Goal: Task Accomplishment & Management: Manage account settings

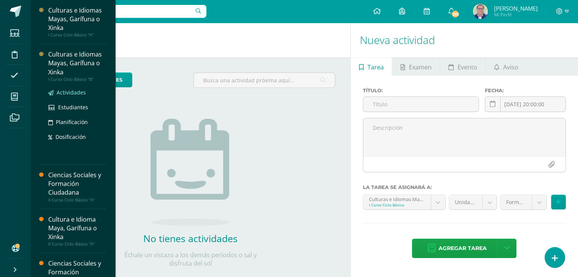
click at [63, 90] on span "Actividades" at bounding box center [71, 92] width 29 height 7
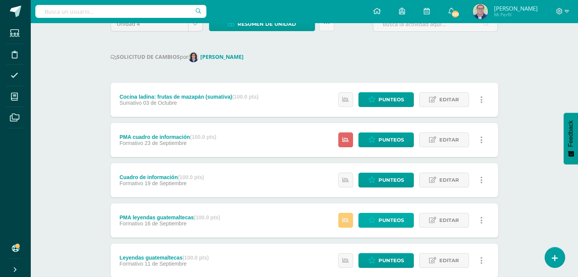
scroll to position [76, 0]
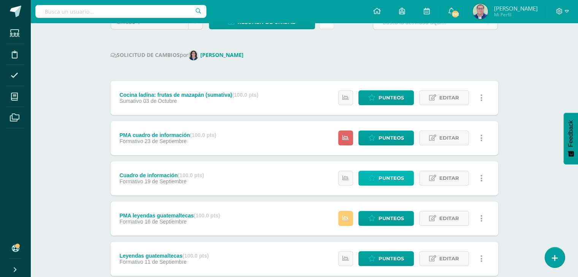
click at [392, 177] on span "Punteos" at bounding box center [391, 178] width 25 height 14
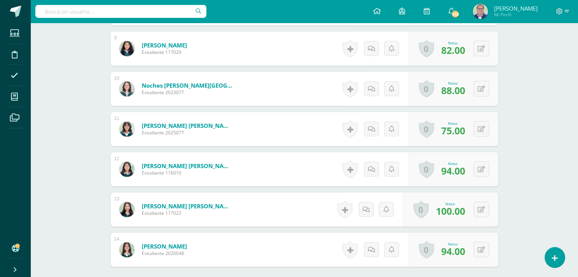
scroll to position [568, 0]
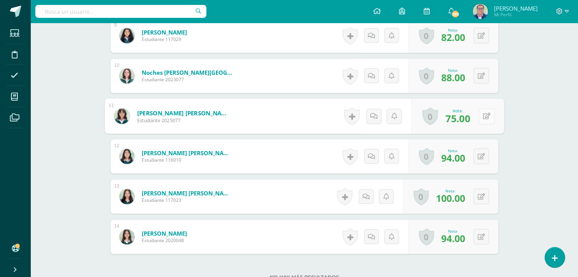
click at [479, 115] on button at bounding box center [487, 116] width 16 height 16
type input "90"
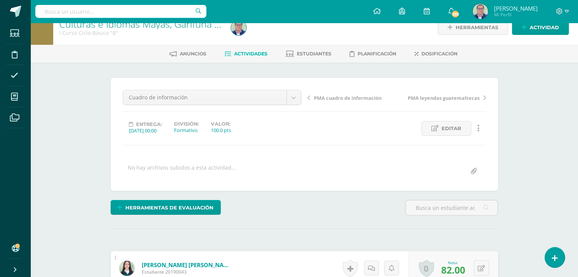
scroll to position [0, 0]
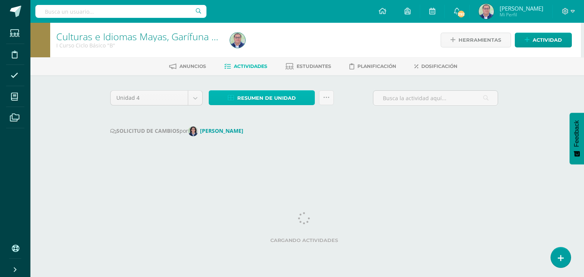
click at [275, 96] on span "Resumen de unidad" at bounding box center [266, 98] width 59 height 14
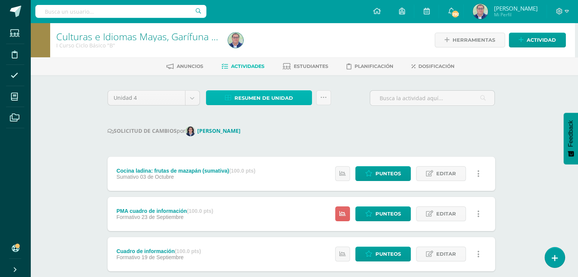
click at [263, 96] on span "Resumen de unidad" at bounding box center [264, 98] width 59 height 14
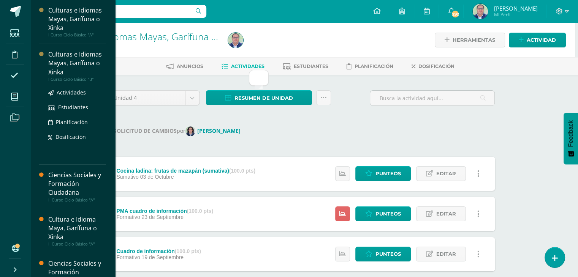
click at [60, 71] on div "Culturas e Idiomas Mayas, Garífuna o Xinka" at bounding box center [77, 63] width 58 height 26
click at [65, 92] on span "Actividades" at bounding box center [71, 92] width 29 height 7
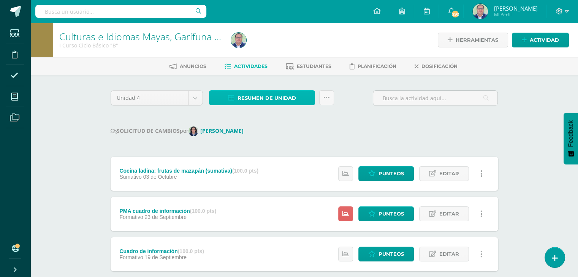
click at [274, 97] on span "Resumen de unidad" at bounding box center [267, 98] width 59 height 14
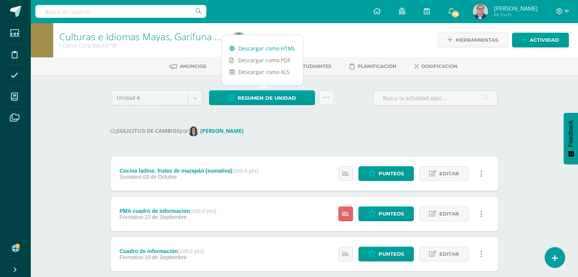
click at [261, 46] on link "Descargar como HTML" at bounding box center [262, 49] width 81 height 12
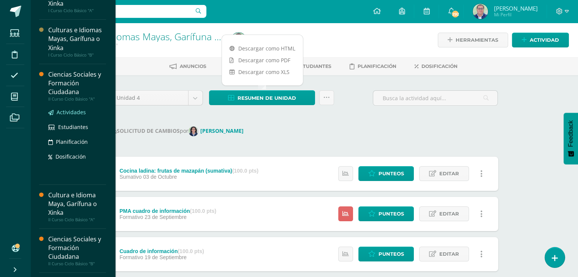
scroll to position [38, 0]
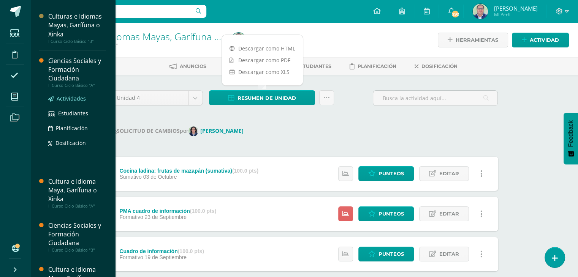
click at [68, 98] on span "Actividades" at bounding box center [71, 98] width 29 height 7
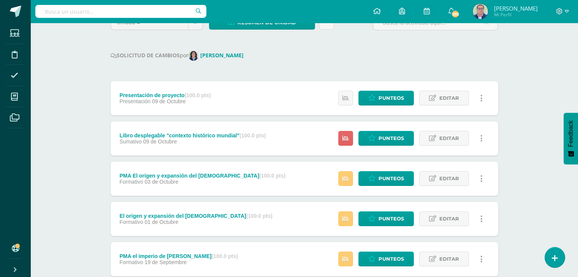
scroll to position [76, 0]
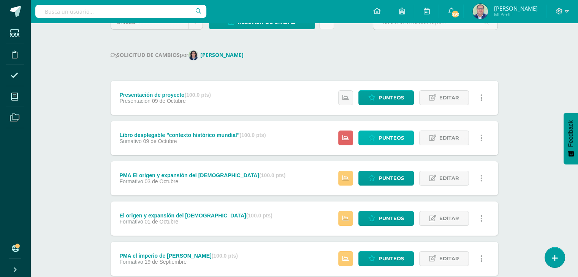
click at [396, 137] on span "Punteos" at bounding box center [391, 138] width 25 height 14
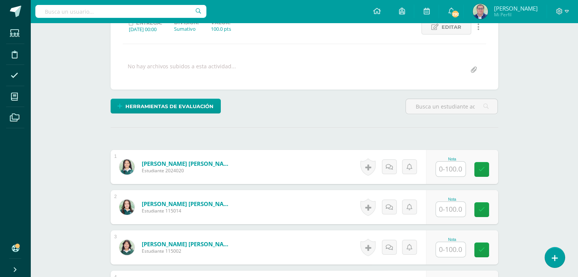
scroll to position [114, 0]
click at [455, 166] on input "text" at bounding box center [455, 169] width 30 height 15
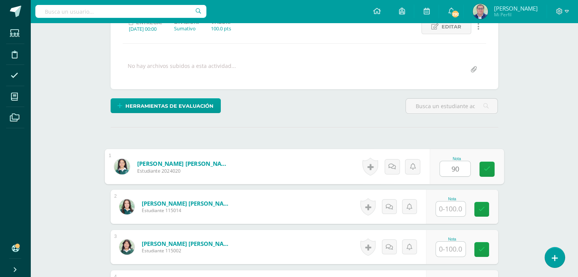
scroll to position [115, 0]
type input "90"
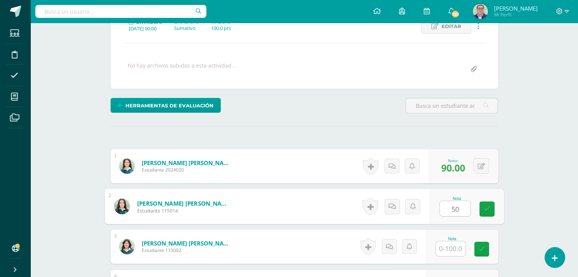
type input "50"
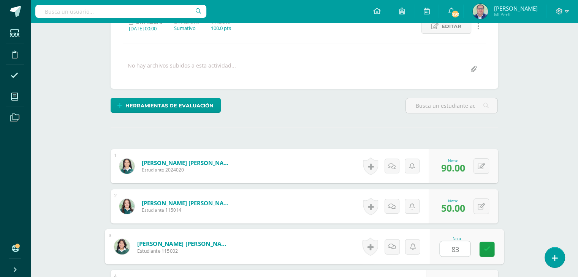
type input "83"
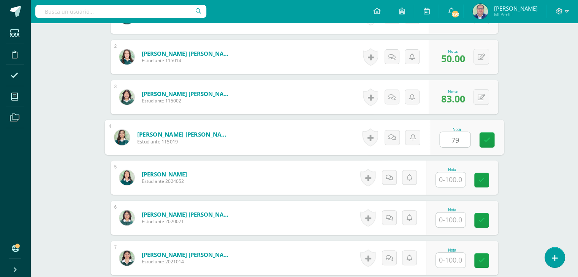
type input "79"
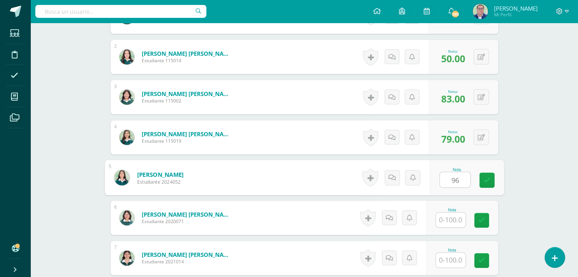
type input "96"
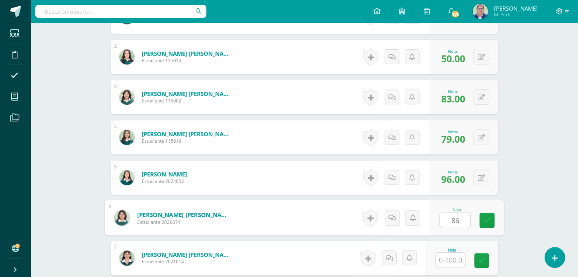
type input "86"
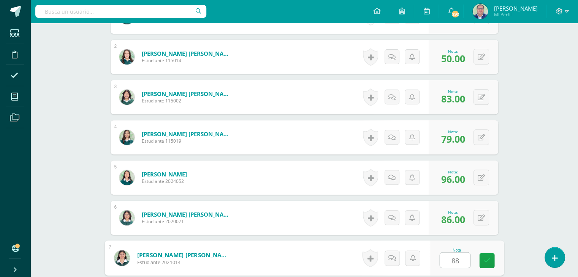
type input "88"
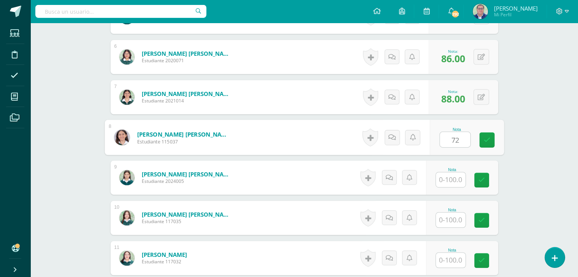
type input "72"
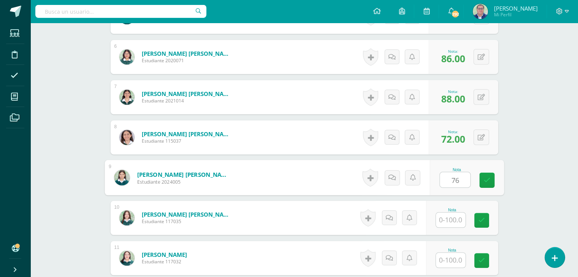
type input "76"
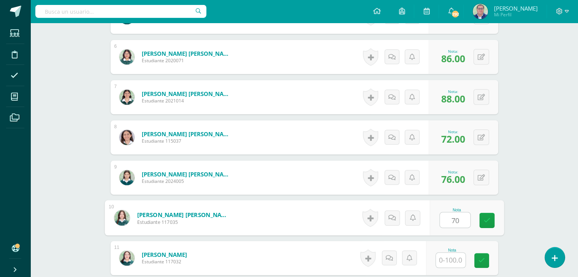
type input "70"
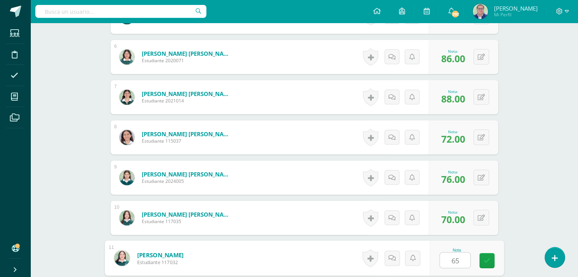
type input "65"
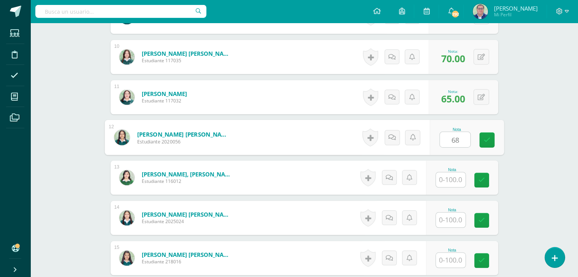
type input "68"
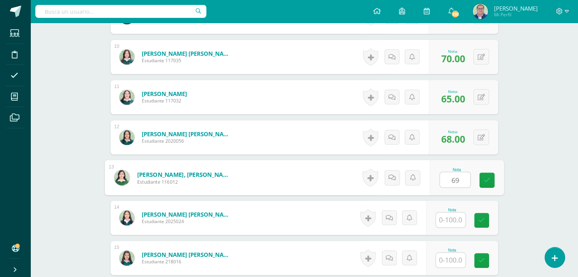
type input "69"
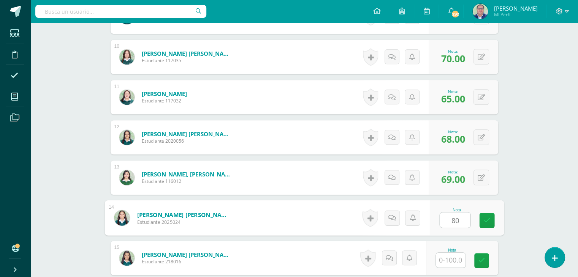
type input "80"
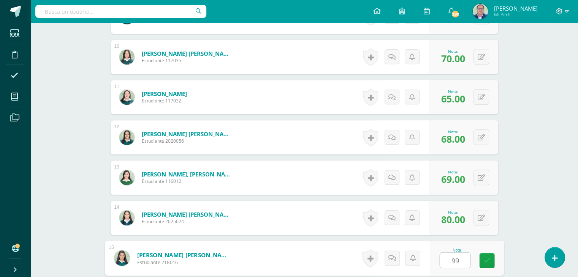
type input "99"
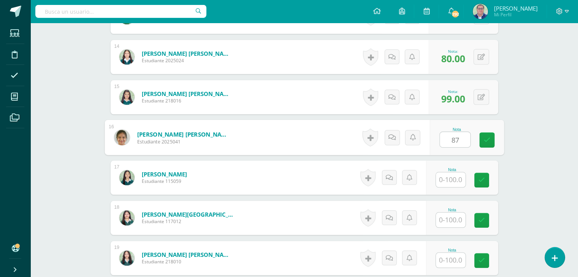
type input "87"
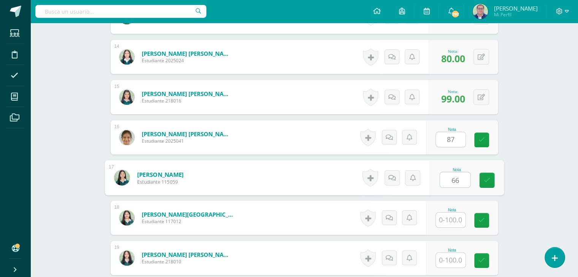
type input "66"
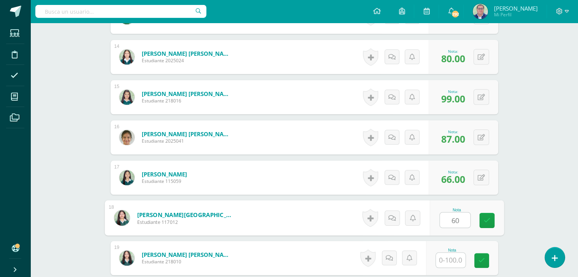
type input "60"
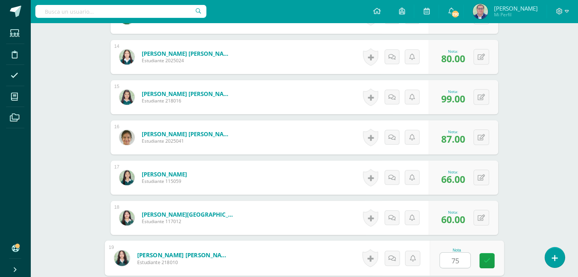
type input "75"
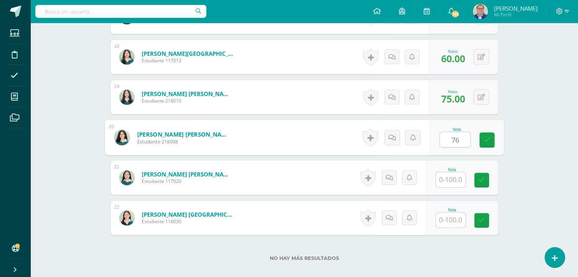
type input "76"
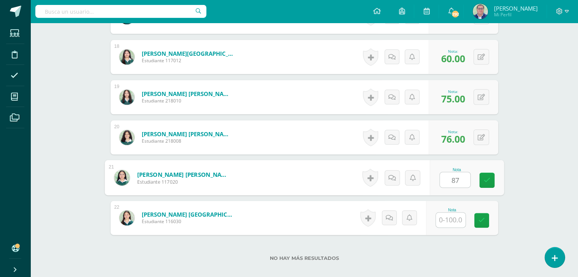
type input "87"
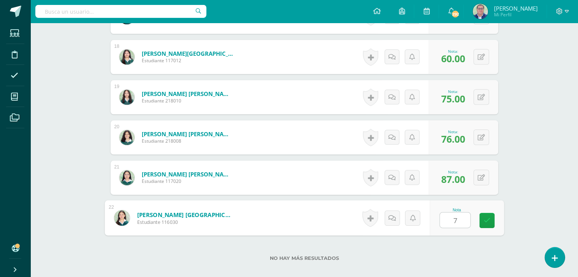
type input "71"
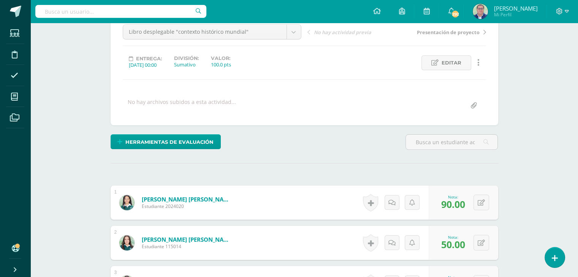
scroll to position [111, 0]
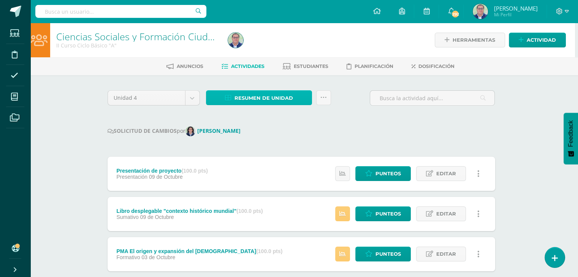
click at [278, 97] on span "Resumen de unidad" at bounding box center [264, 98] width 59 height 14
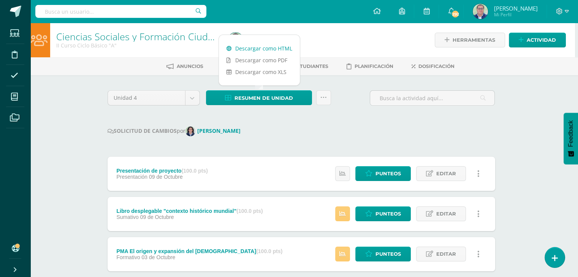
click at [273, 48] on link "Descargar como HTML" at bounding box center [259, 49] width 81 height 12
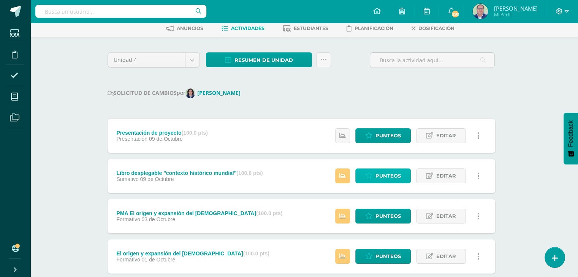
click at [387, 177] on span "Punteos" at bounding box center [388, 176] width 25 height 14
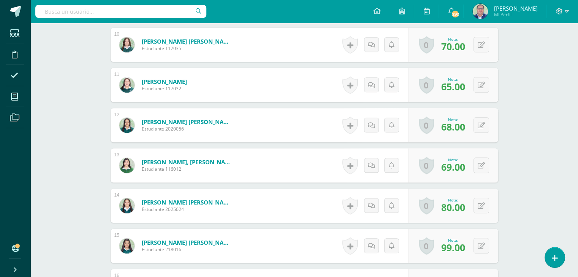
scroll to position [607, 0]
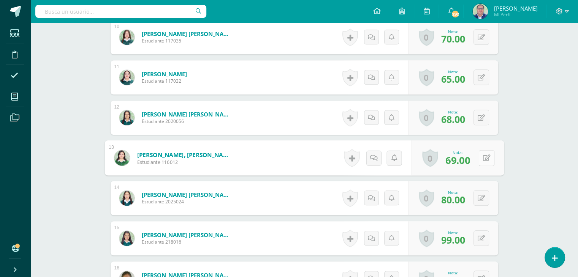
click at [485, 160] on button at bounding box center [487, 158] width 16 height 16
type input "75"
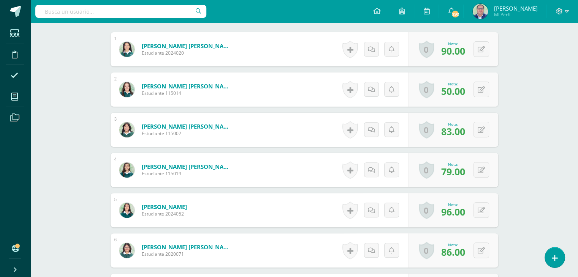
scroll to position [113, 0]
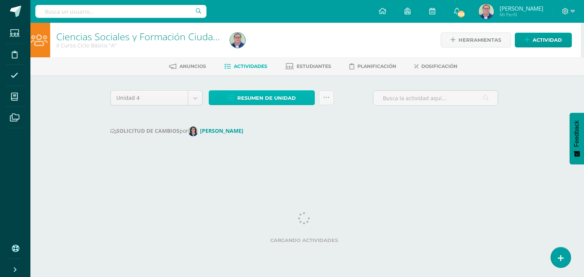
click at [266, 98] on span "Resumen de unidad" at bounding box center [266, 98] width 59 height 14
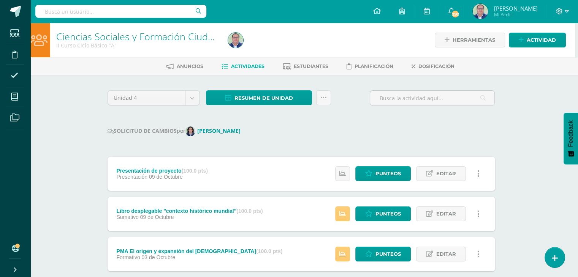
click at [171, 177] on span "09 de Octubre" at bounding box center [166, 177] width 34 height 6
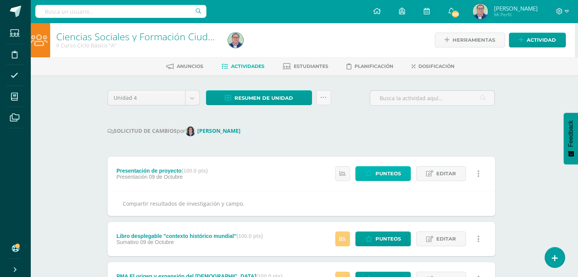
click at [382, 179] on span "Punteos" at bounding box center [388, 174] width 25 height 14
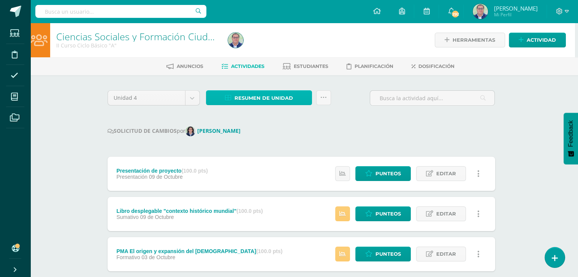
click at [254, 98] on span "Resumen de unidad" at bounding box center [264, 98] width 59 height 14
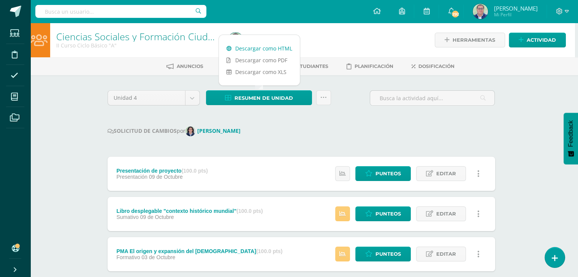
click at [258, 47] on link "Descargar como HTML" at bounding box center [259, 49] width 81 height 12
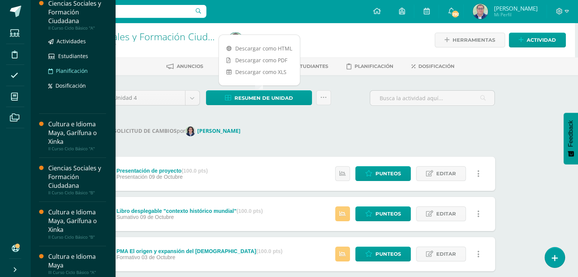
scroll to position [114, 0]
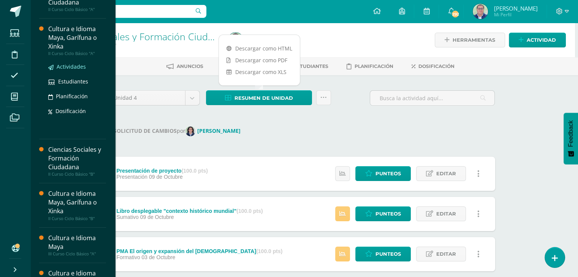
click at [68, 68] on span "Actividades" at bounding box center [71, 66] width 29 height 7
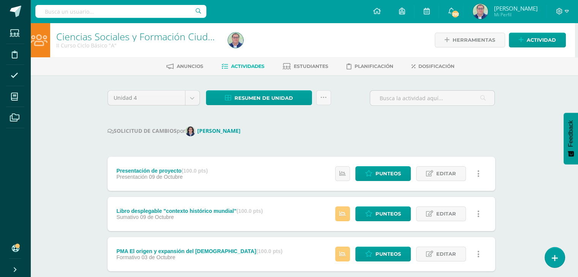
click at [290, 157] on div "Presentación de proyecto (100.0 pts) Presentación 09 de Octubre Estatus de Acti…" at bounding box center [302, 174] width 388 height 34
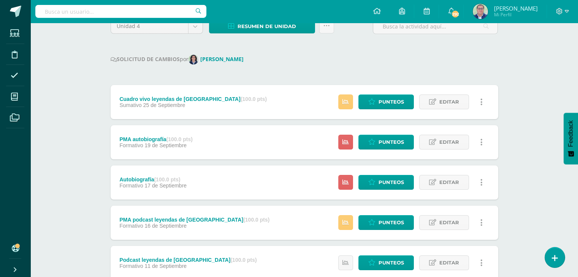
scroll to position [76, 0]
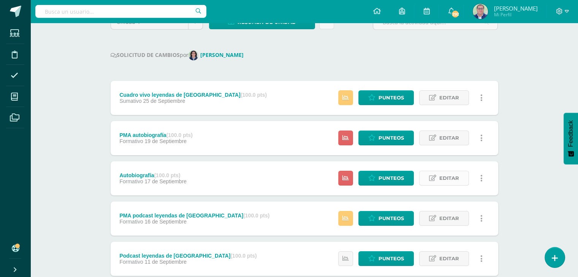
click at [452, 180] on span "Editar" at bounding box center [449, 178] width 20 height 14
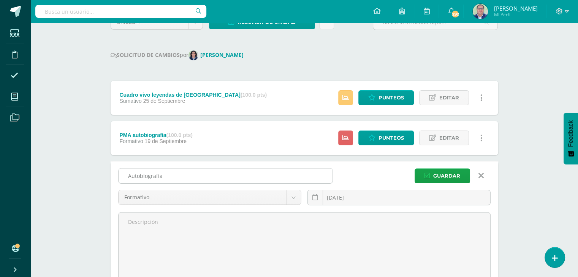
drag, startPoint x: 181, startPoint y: 174, endPoint x: 119, endPoint y: 178, distance: 62.5
click at [119, 178] on input "Autobiografía" at bounding box center [226, 176] width 214 height 15
type input "Pueblo mestizo"
click at [452, 175] on span "Guardar" at bounding box center [446, 176] width 27 height 14
click at [447, 138] on span "Editar" at bounding box center [449, 138] width 20 height 14
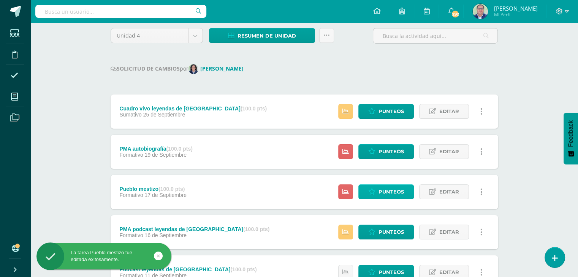
scroll to position [76, 0]
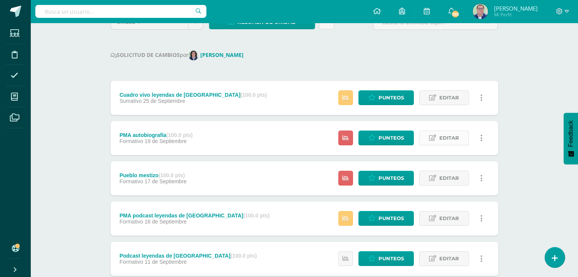
click at [442, 140] on span "Editar" at bounding box center [449, 138] width 20 height 14
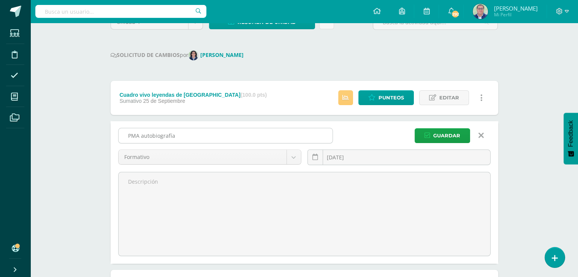
drag, startPoint x: 178, startPoint y: 136, endPoint x: 140, endPoint y: 139, distance: 38.5
click at [140, 139] on input "PMA autobiografía" at bounding box center [226, 135] width 214 height 15
drag, startPoint x: 183, startPoint y: 135, endPoint x: 128, endPoint y: 136, distance: 55.1
click at [119, 135] on input "PMA pueblo mestizo" at bounding box center [226, 135] width 214 height 15
type input "PMA pueblo mestizo"
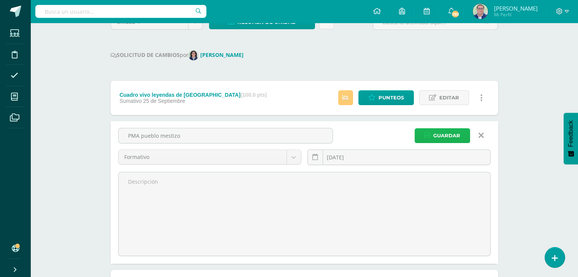
click at [448, 138] on span "Guardar" at bounding box center [446, 136] width 27 height 14
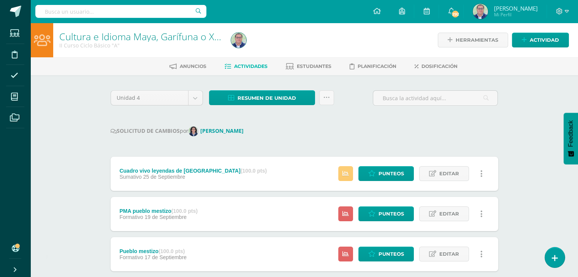
scroll to position [38, 0]
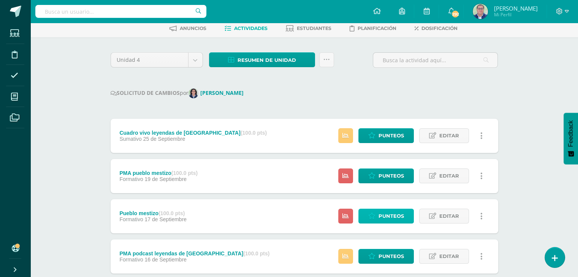
click at [390, 216] on span "Punteos" at bounding box center [391, 216] width 25 height 14
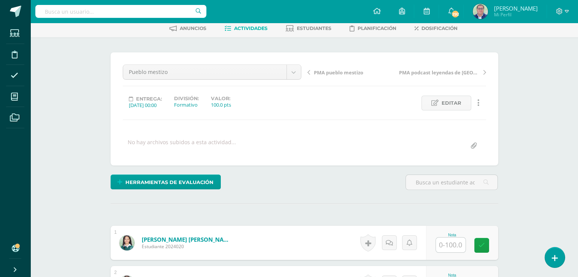
scroll to position [38, 0]
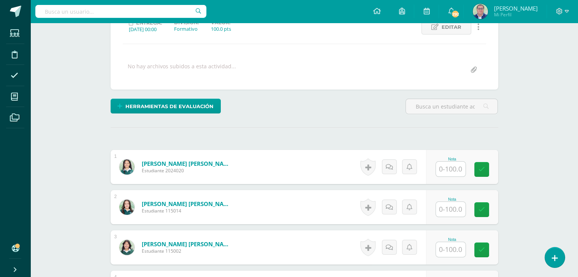
click at [454, 166] on input "text" at bounding box center [451, 169] width 30 height 15
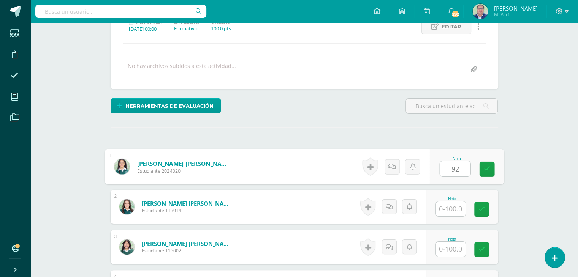
type input "92"
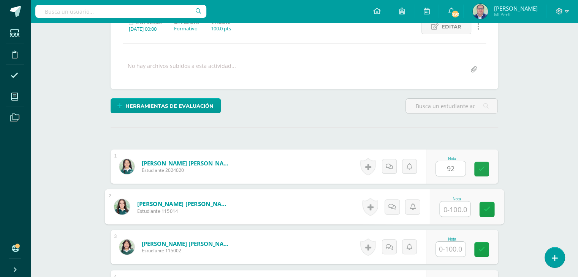
scroll to position [115, 0]
type input "0"
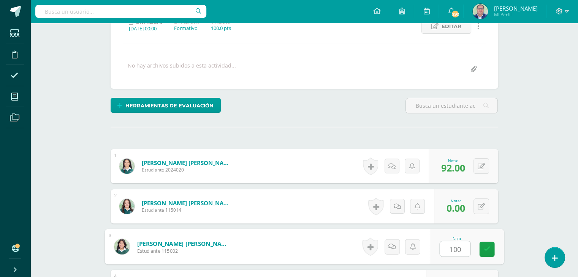
type input "100"
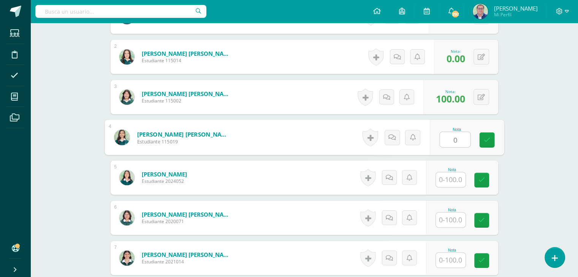
type input "0"
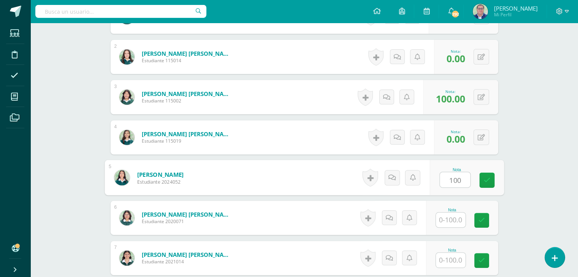
type input "100"
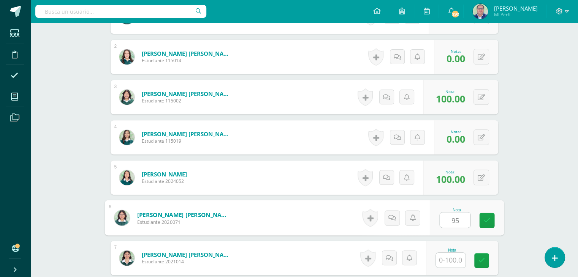
type input "95"
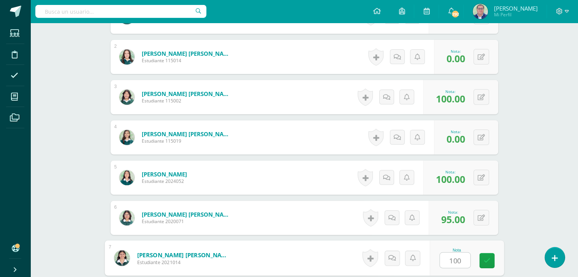
type input "100"
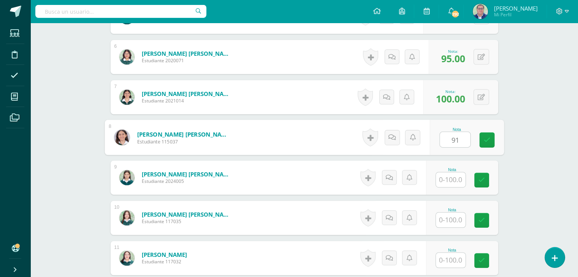
type input "91"
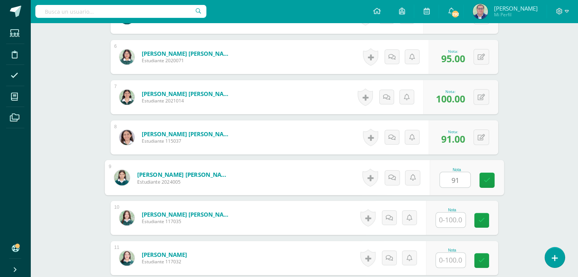
type input "91"
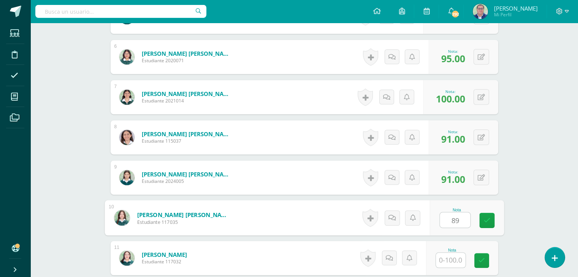
type input "89"
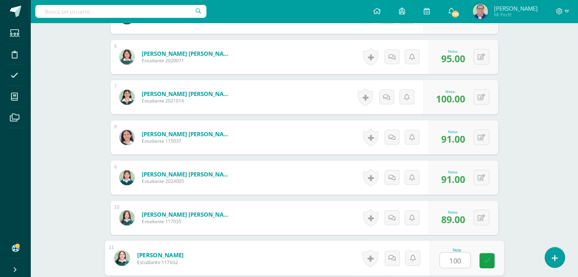
type input "100"
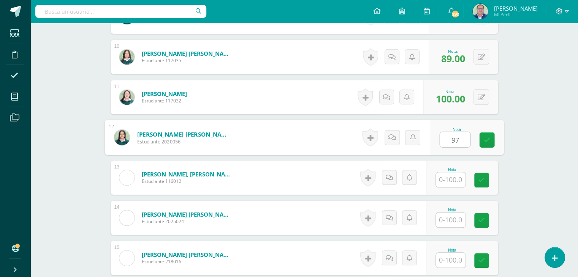
type input "97"
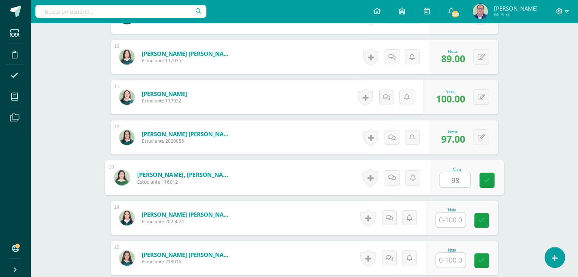
type input "98"
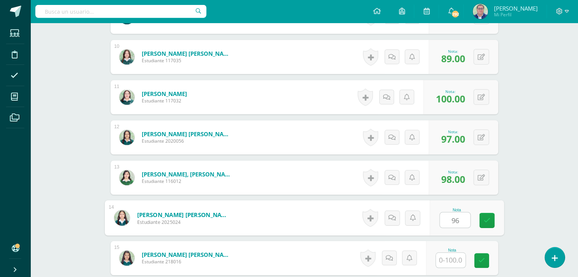
type input "96"
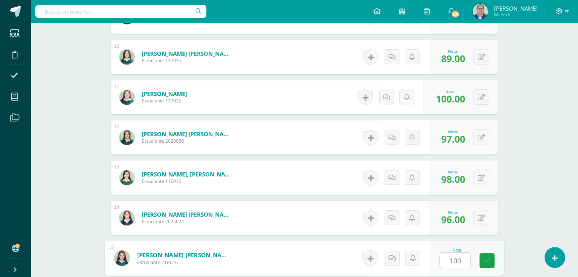
type input "100"
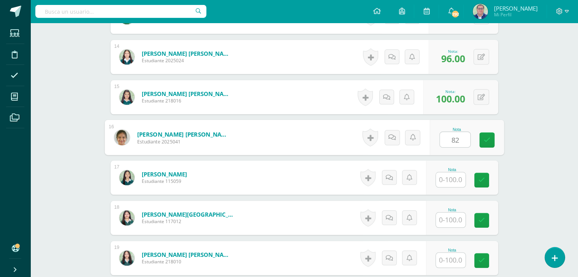
type input "82"
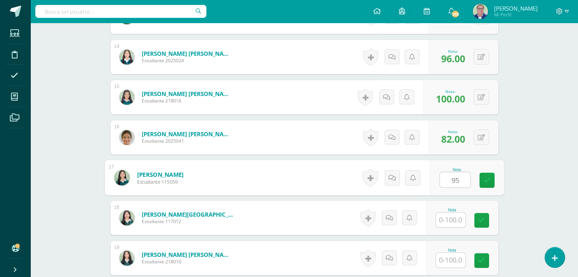
type input "95"
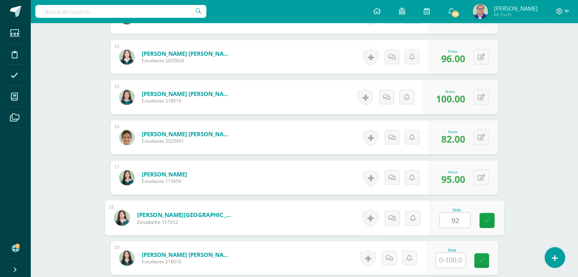
type input "92"
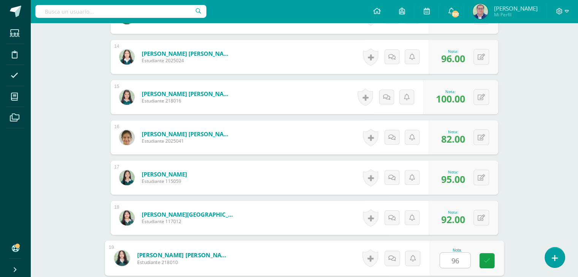
type input "96"
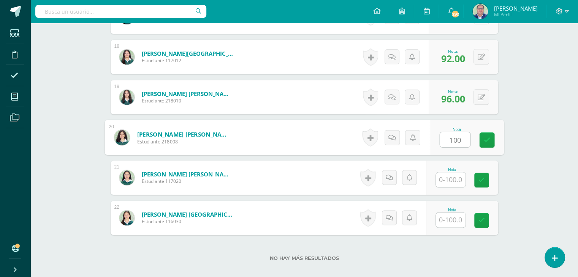
type input "100"
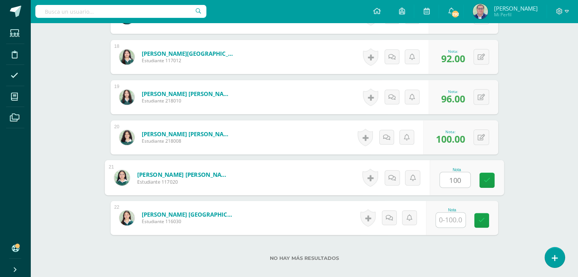
type input "100"
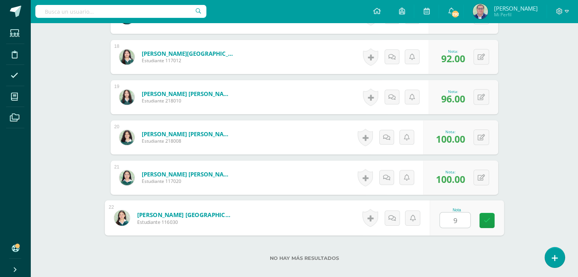
type input "98"
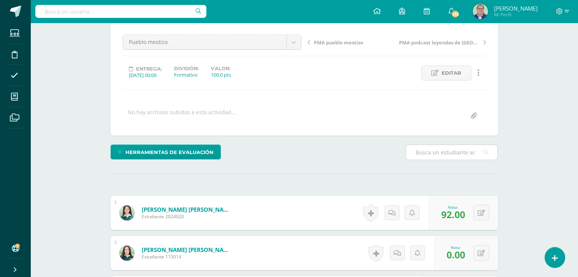
scroll to position [35, 0]
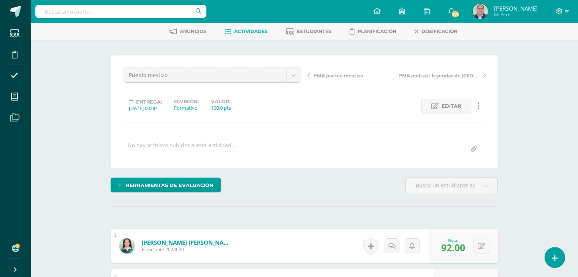
click at [325, 76] on span "PMA pueblo mestizo" at bounding box center [338, 75] width 49 height 7
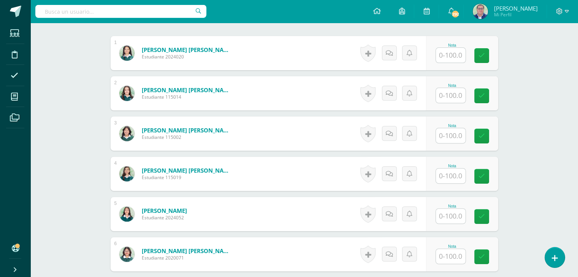
scroll to position [228, 0]
click at [450, 93] on input "text" at bounding box center [451, 95] width 30 height 15
type input "80"
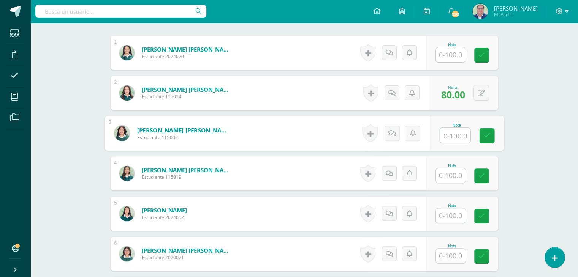
scroll to position [229, 0]
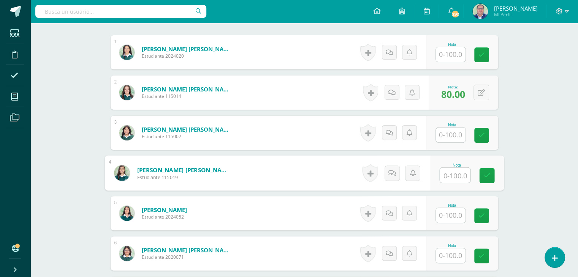
click at [448, 174] on input "text" at bounding box center [455, 175] width 30 height 15
type input "85"
click at [486, 177] on icon at bounding box center [486, 176] width 7 height 6
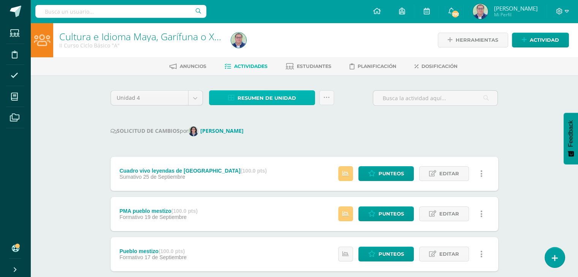
click at [267, 98] on span "Resumen de unidad" at bounding box center [267, 98] width 59 height 14
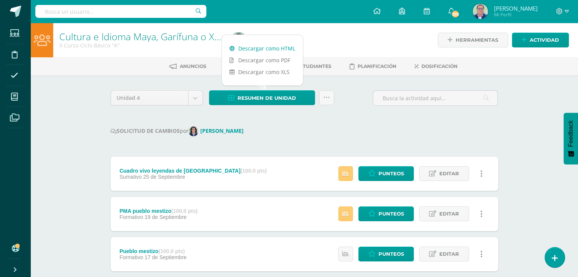
click at [259, 49] on link "Descargar como HTML" at bounding box center [262, 49] width 81 height 12
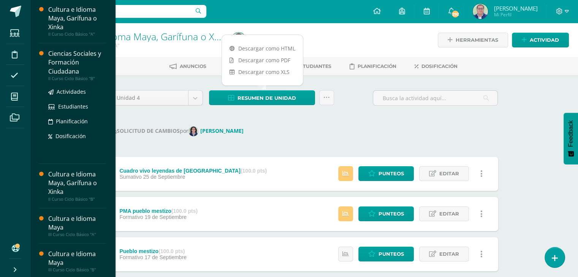
scroll to position [152, 0]
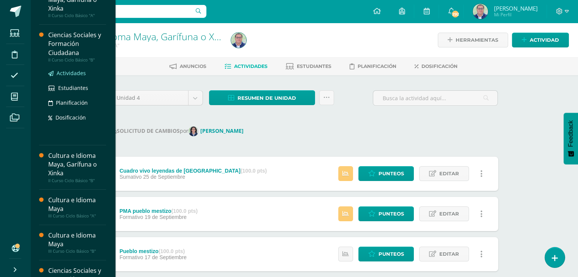
click at [70, 74] on span "Actividades" at bounding box center [71, 73] width 29 height 7
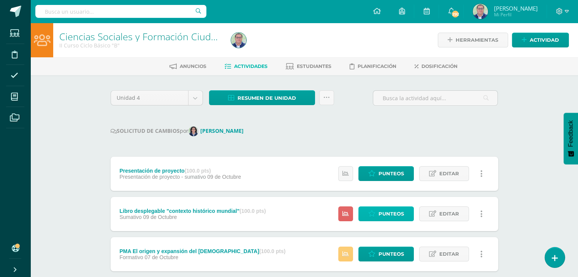
click at [383, 217] on span "Punteos" at bounding box center [391, 214] width 25 height 14
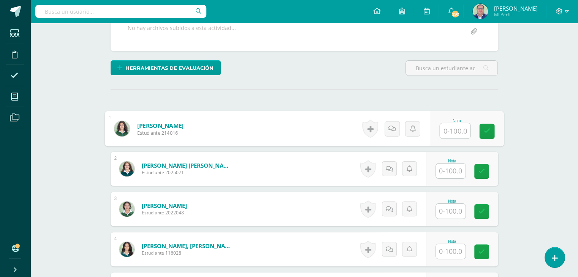
click at [449, 130] on input "text" at bounding box center [455, 131] width 30 height 15
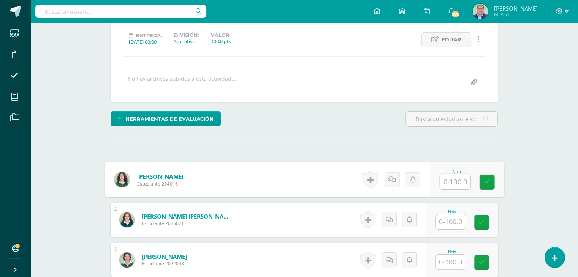
scroll to position [115, 0]
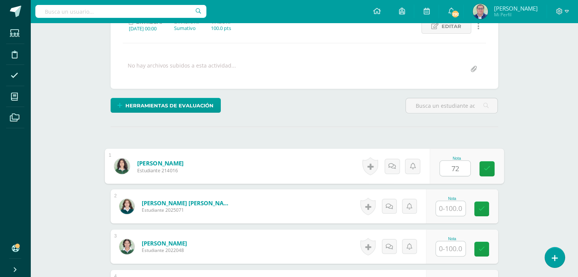
type input "72"
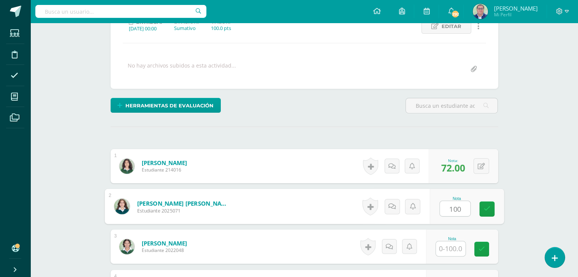
type input "100"
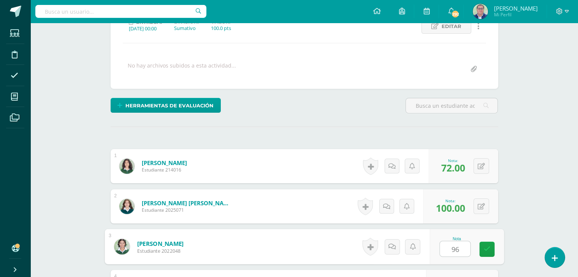
type input "96"
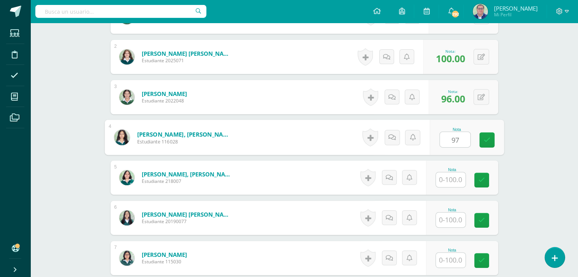
type input "97"
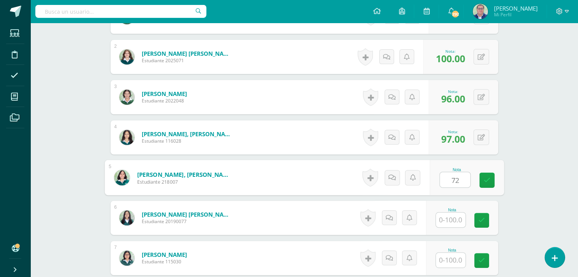
type input "72"
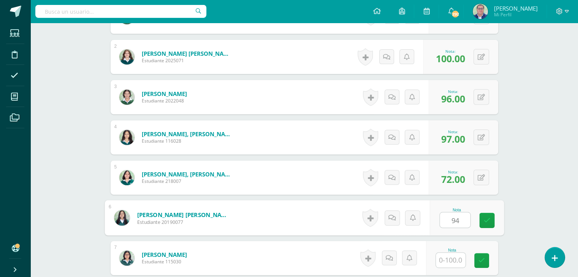
type input "94"
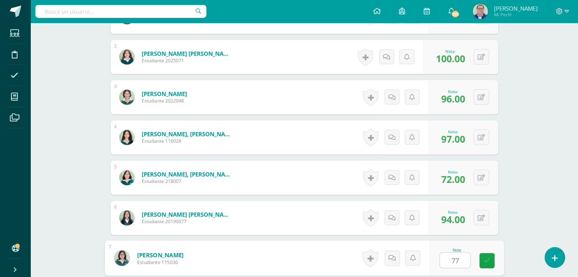
type input "77"
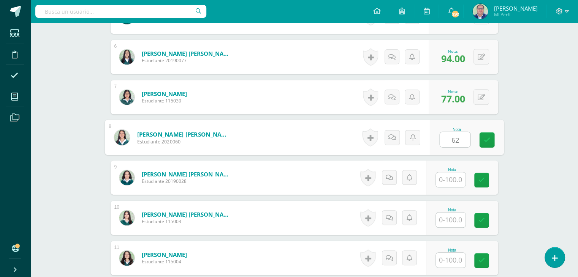
type input "62"
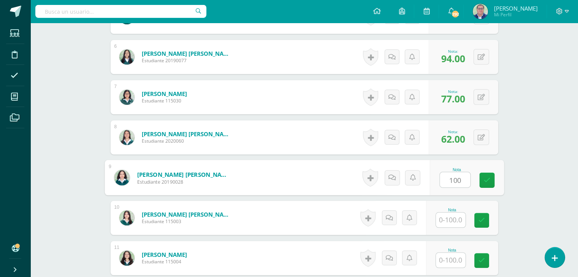
type input "100"
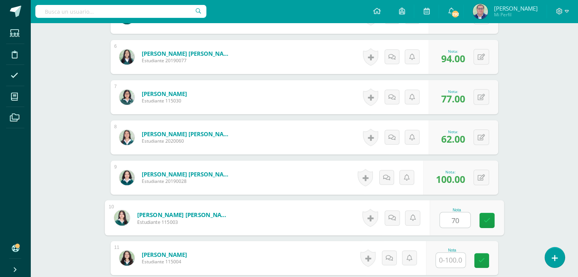
type input "70"
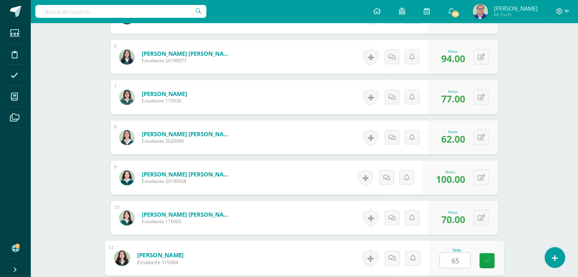
type input "65"
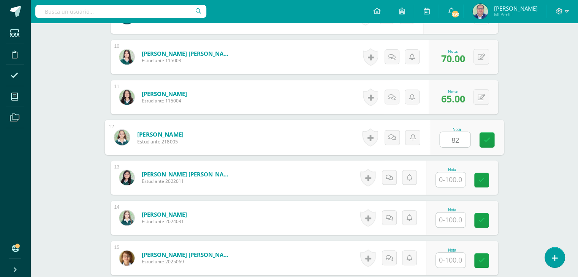
type input "82"
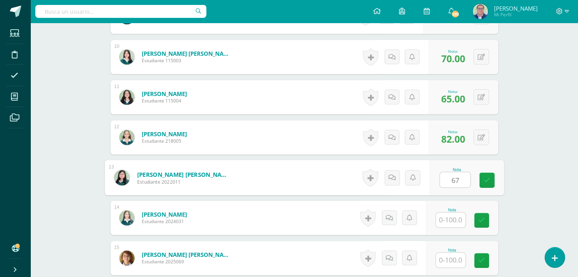
type input "67"
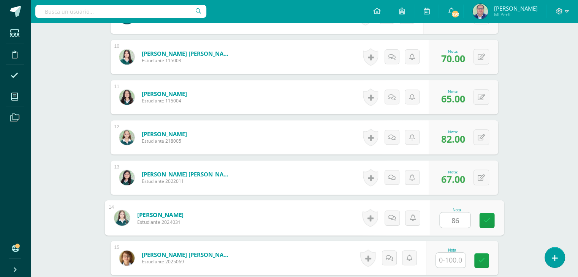
type input "86"
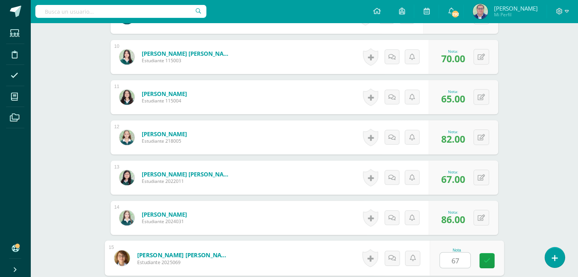
type input "67"
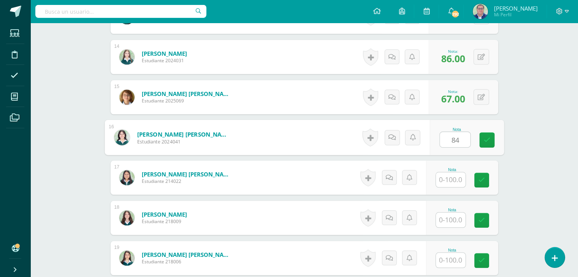
type input "84"
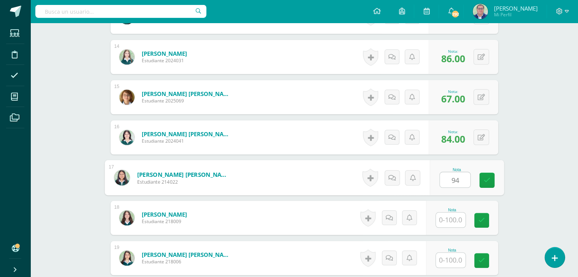
type input "94"
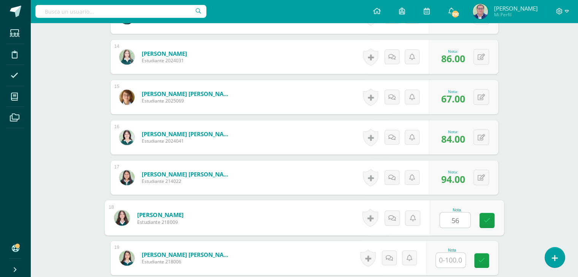
type input "56"
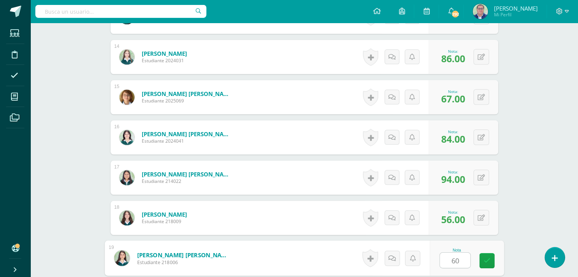
type input "60"
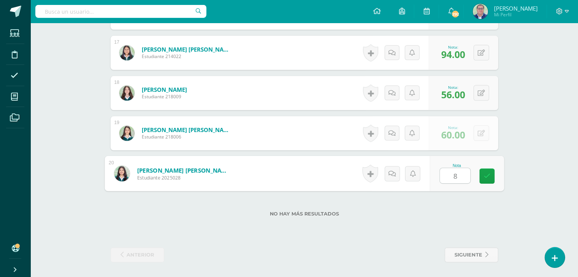
type input "87"
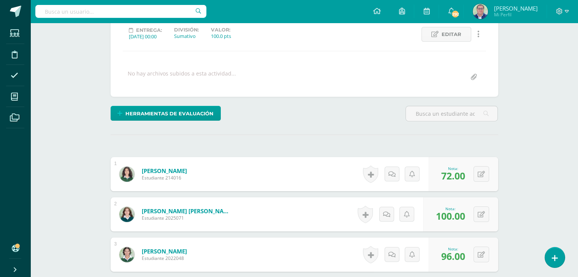
scroll to position [37, 0]
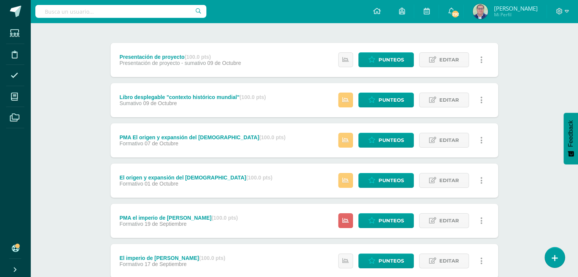
scroll to position [152, 0]
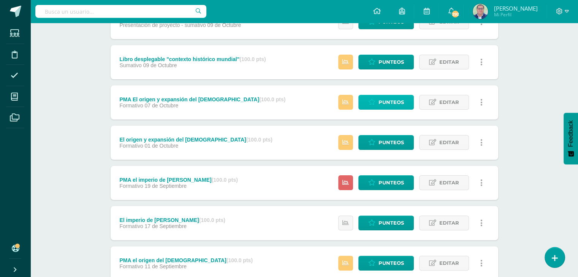
click at [384, 104] on span "Punteos" at bounding box center [391, 102] width 25 height 14
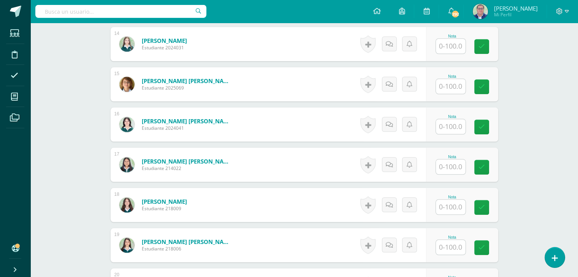
scroll to position [799, 0]
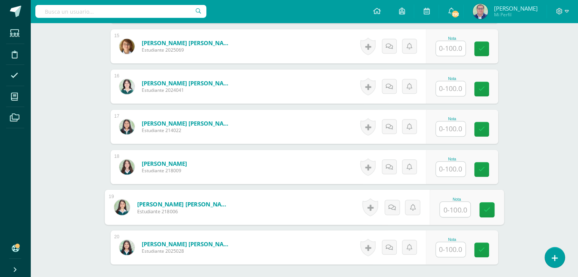
click at [446, 209] on input "text" at bounding box center [455, 209] width 30 height 15
type input "80"
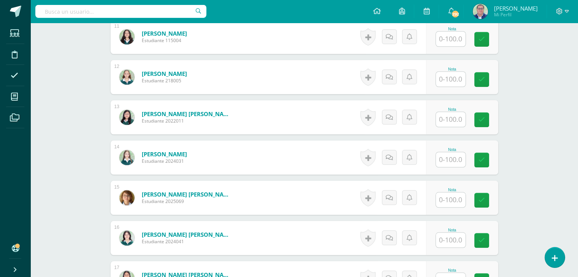
scroll to position [647, 0]
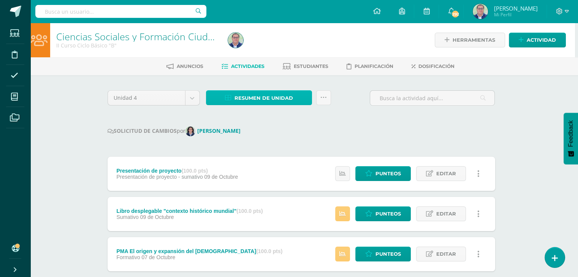
click at [258, 99] on span "Resumen de unidad" at bounding box center [264, 98] width 59 height 14
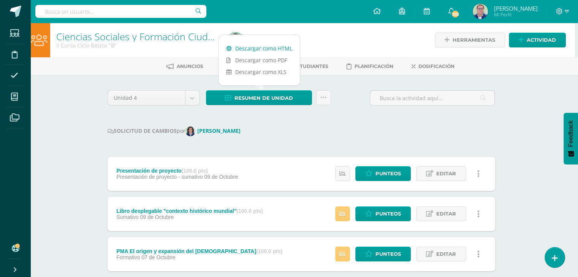
click at [253, 48] on link "Descargar como HTML" at bounding box center [259, 49] width 81 height 12
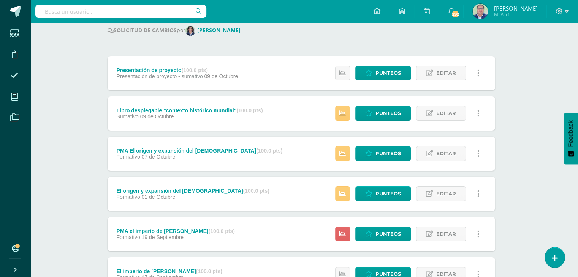
scroll to position [114, 3]
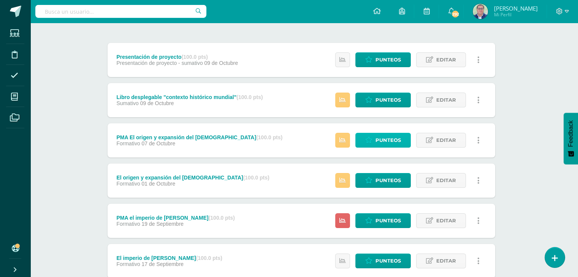
click at [388, 141] on span "Punteos" at bounding box center [388, 140] width 25 height 14
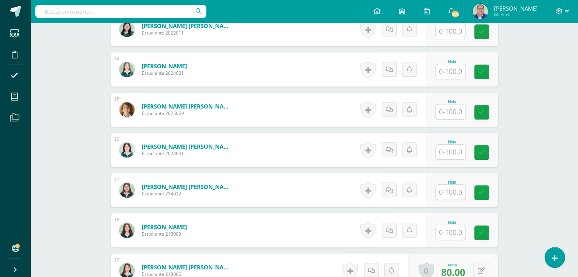
scroll to position [748, 0]
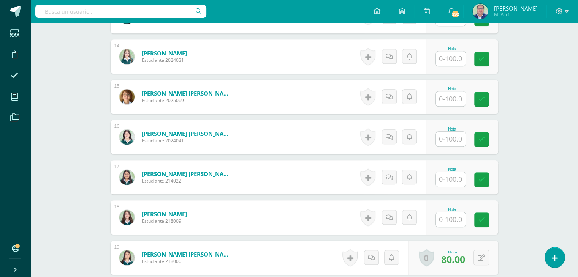
click at [452, 222] on input "text" at bounding box center [451, 219] width 30 height 15
type input "60"
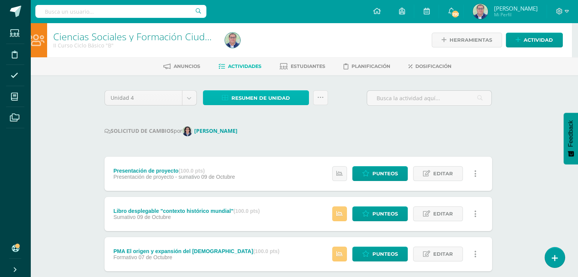
click at [260, 97] on span "Resumen de unidad" at bounding box center [260, 98] width 59 height 14
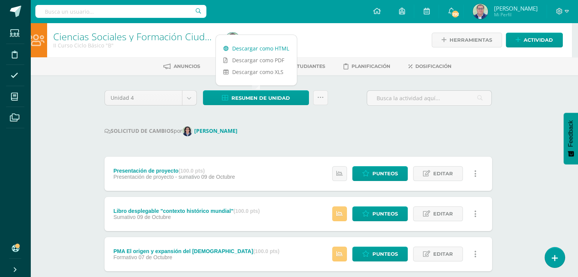
click at [265, 49] on link "Descargar como HTML" at bounding box center [256, 49] width 81 height 12
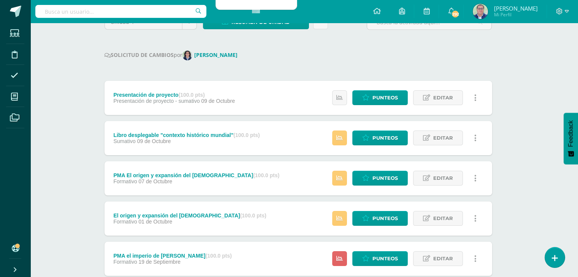
scroll to position [114, 6]
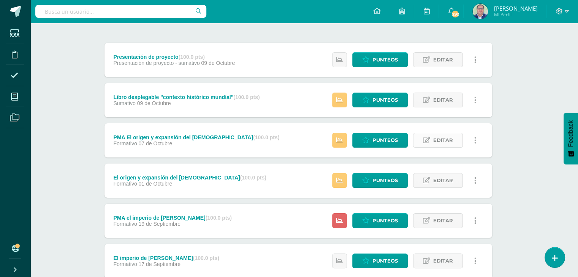
click at [432, 139] on link "Editar" at bounding box center [438, 140] width 50 height 15
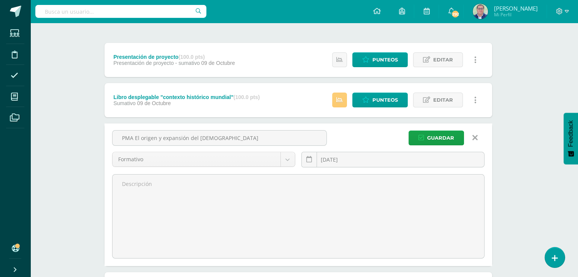
click at [475, 137] on icon at bounding box center [474, 138] width 5 height 8
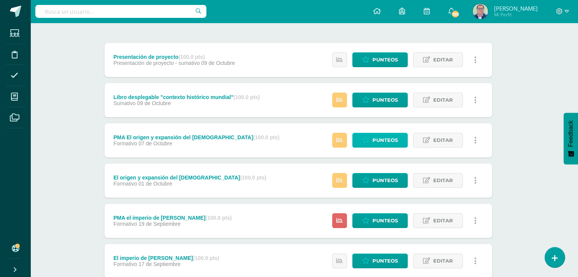
click at [394, 143] on span "Punteos" at bounding box center [384, 140] width 25 height 14
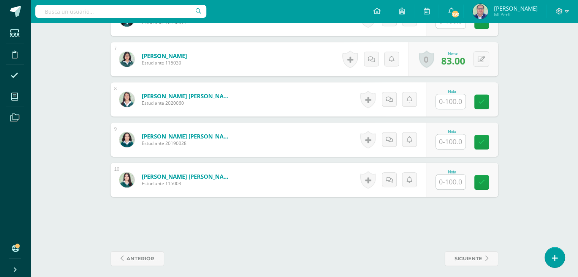
scroll to position [467, 0]
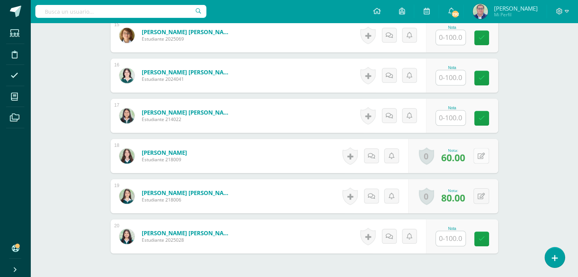
click at [479, 157] on button at bounding box center [482, 156] width 16 height 16
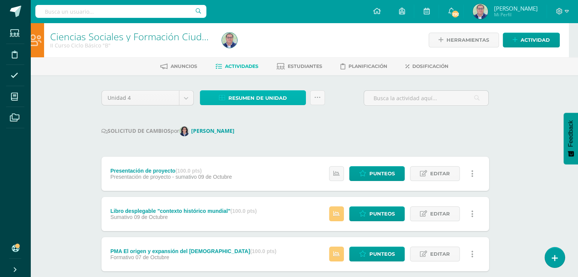
click at [282, 100] on span "Resumen de unidad" at bounding box center [257, 98] width 59 height 14
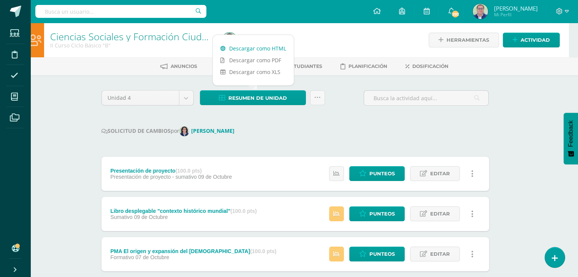
click at [260, 48] on link "Descargar como HTML" at bounding box center [253, 49] width 81 height 12
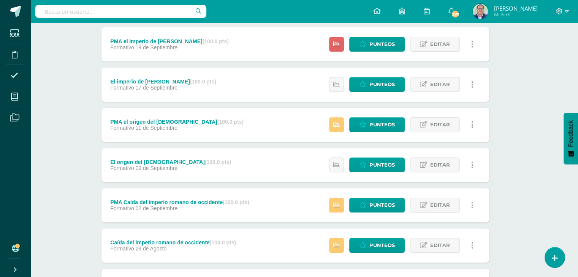
scroll to position [304, 9]
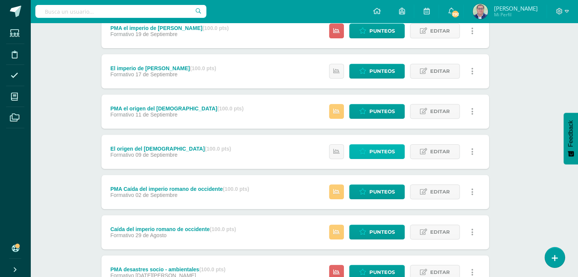
click at [376, 150] on span "Punteos" at bounding box center [381, 152] width 25 height 14
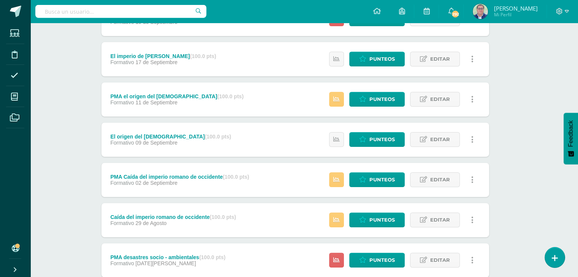
scroll to position [304, 9]
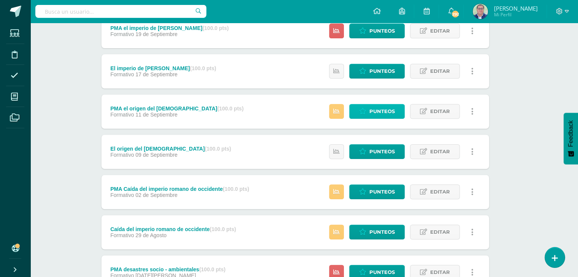
click at [393, 112] on span "Punteos" at bounding box center [381, 112] width 25 height 14
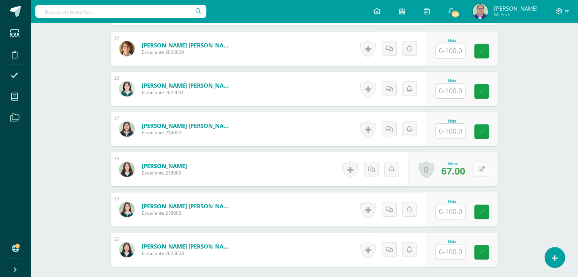
scroll to position [797, 0]
click at [480, 169] on button at bounding box center [487, 170] width 16 height 16
type input "80"
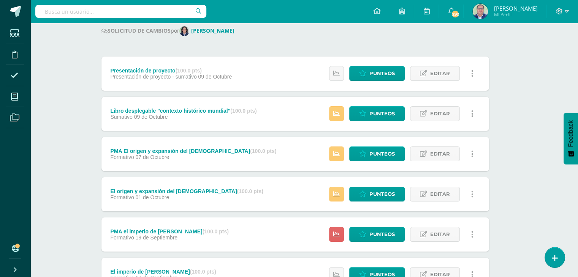
scroll to position [114, 9]
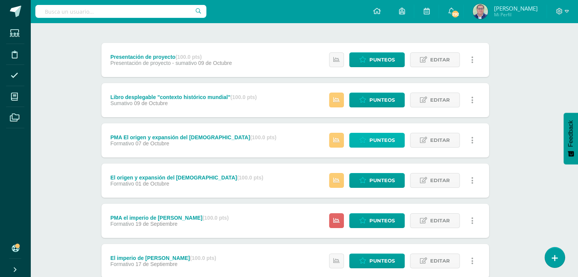
click at [380, 138] on span "Punteos" at bounding box center [381, 140] width 25 height 14
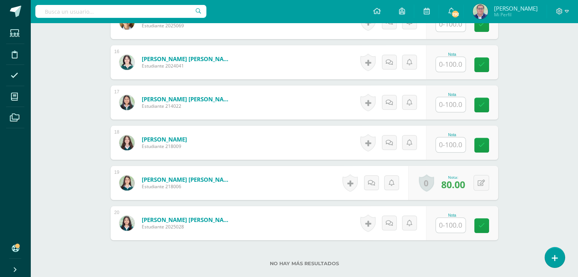
scroll to position [810, 0]
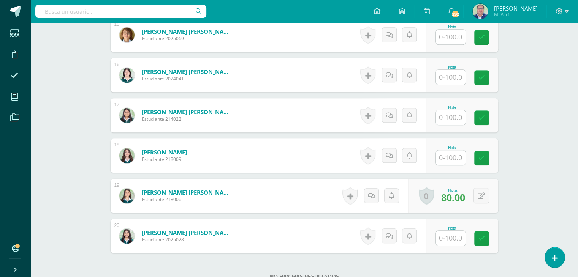
click at [447, 155] on input "text" at bounding box center [451, 158] width 30 height 15
type input "60"
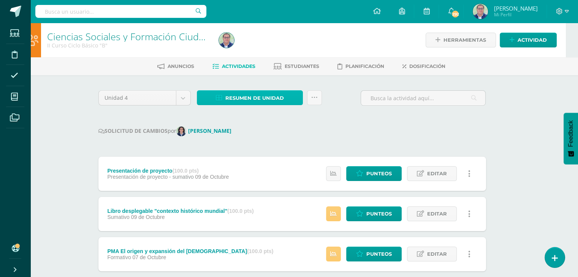
click at [258, 97] on span "Resumen de unidad" at bounding box center [254, 98] width 59 height 14
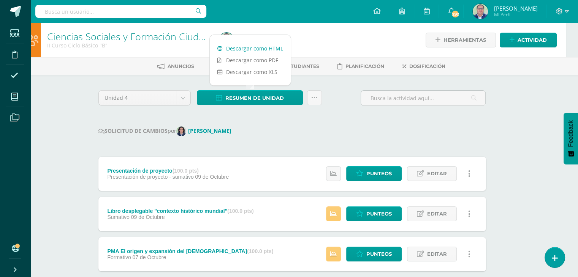
click at [250, 48] on link "Descargar como HTML" at bounding box center [250, 49] width 81 height 12
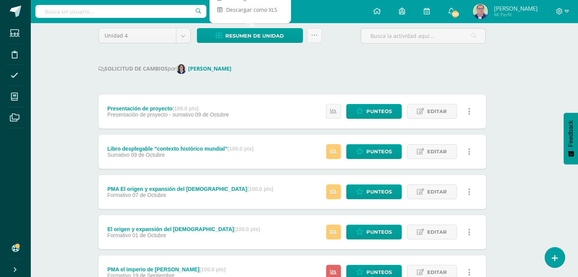
scroll to position [76, 12]
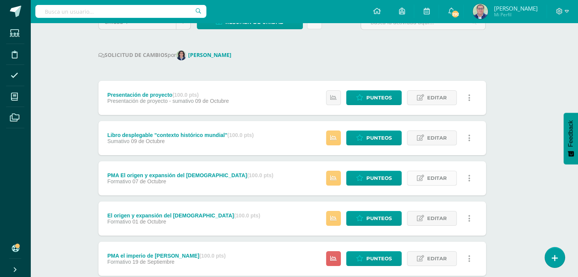
click at [426, 178] on link "Editar" at bounding box center [432, 178] width 50 height 15
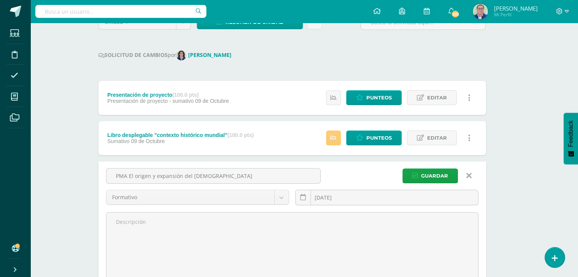
click at [367, 168] on div "PMA El origen y expansión del islam Formativo Formativo Sumativo Presentación d…" at bounding box center [292, 189] width 379 height 43
click at [471, 176] on link at bounding box center [469, 176] width 19 height 14
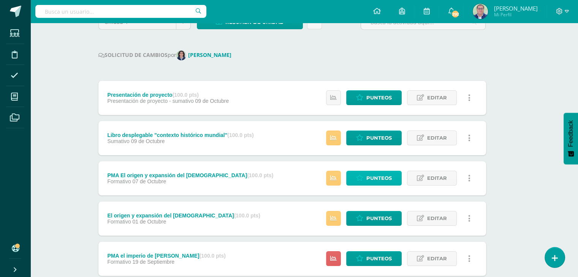
click at [378, 177] on span "Punteos" at bounding box center [378, 178] width 25 height 14
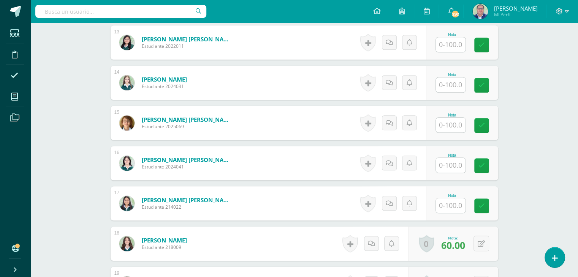
scroll to position [760, 0]
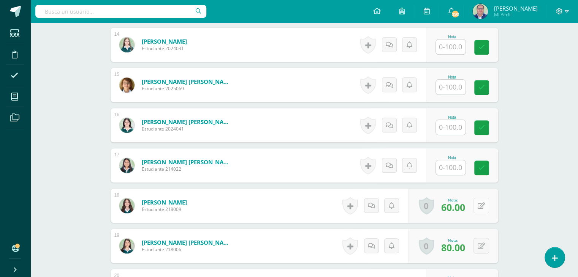
click at [482, 204] on icon at bounding box center [481, 206] width 7 height 6
type input "65"
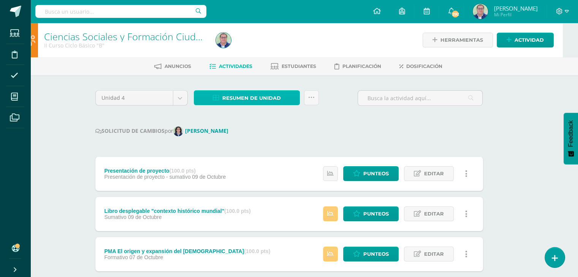
click at [254, 97] on span "Resumen de unidad" at bounding box center [251, 98] width 59 height 14
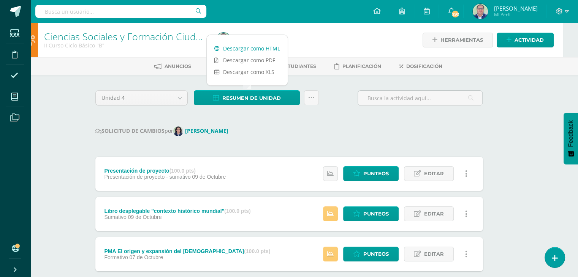
click at [257, 49] on link "Descargar como HTML" at bounding box center [247, 49] width 81 height 12
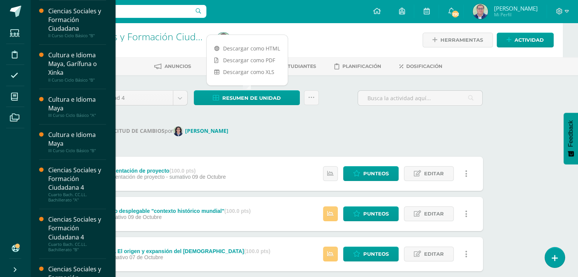
scroll to position [266, 0]
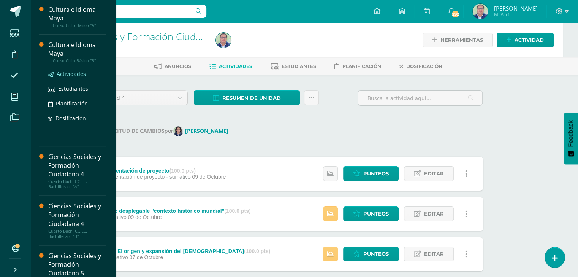
click at [76, 73] on span "Actividades" at bounding box center [71, 73] width 29 height 7
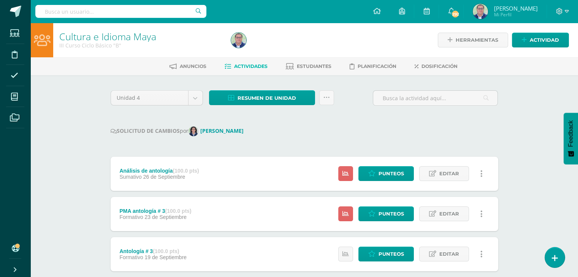
scroll to position [38, 0]
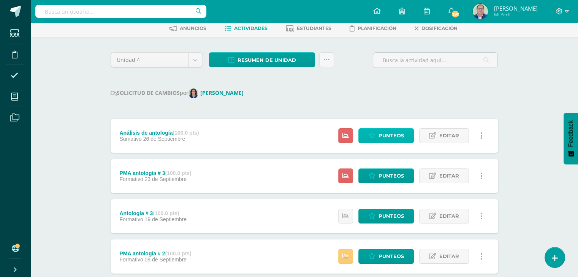
click at [385, 137] on span "Punteos" at bounding box center [391, 136] width 25 height 14
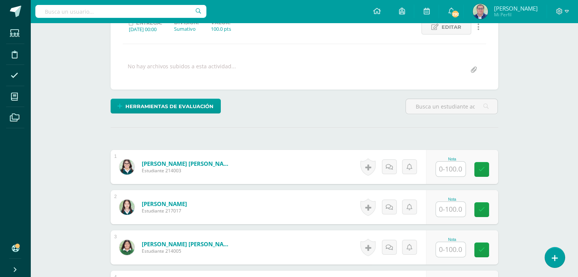
scroll to position [114, 0]
click at [445, 170] on input "text" at bounding box center [451, 169] width 30 height 15
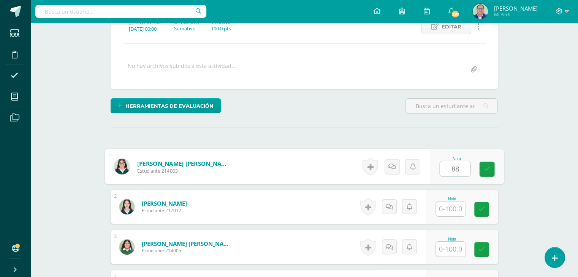
type input "88"
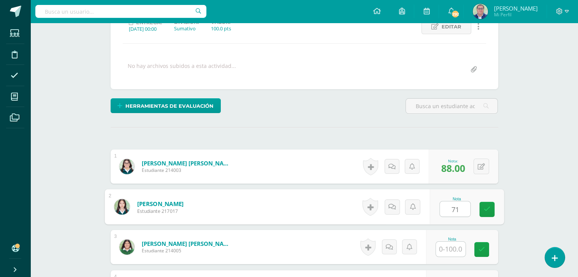
scroll to position [115, 0]
type input "71"
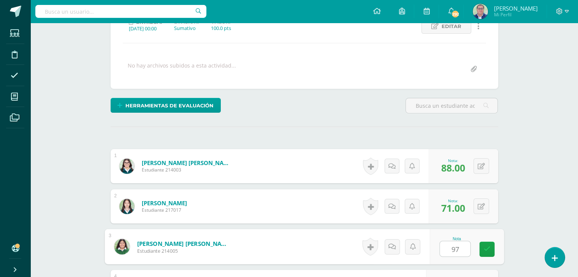
type input "97"
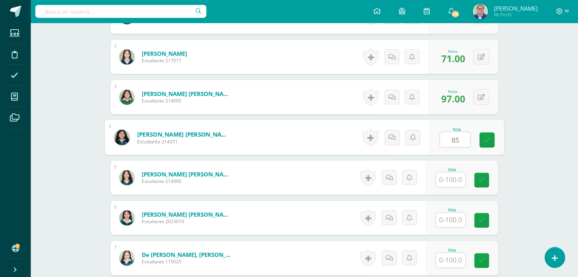
type input "85"
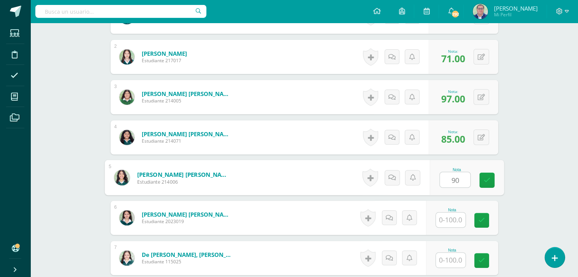
type input "90"
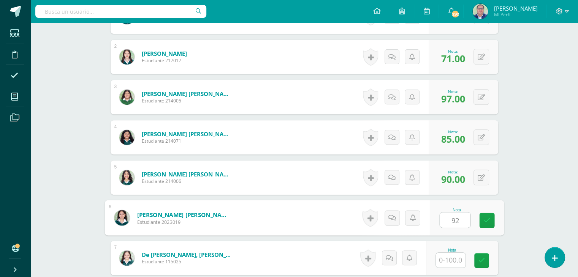
type input "92"
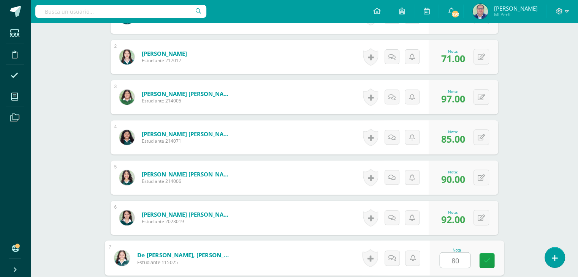
type input "80"
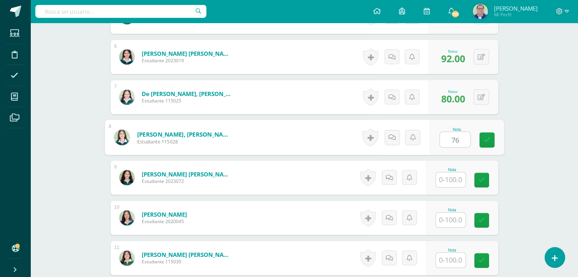
type input "76"
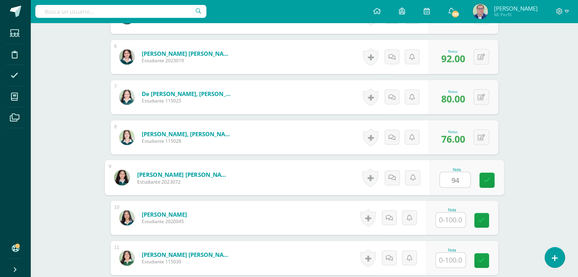
type input "94"
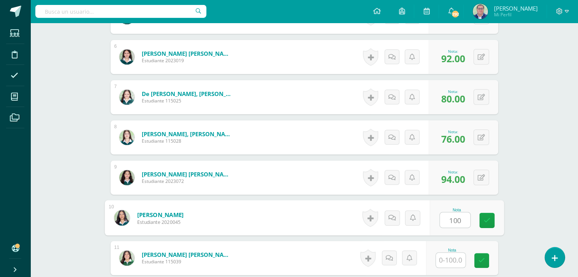
type input "100"
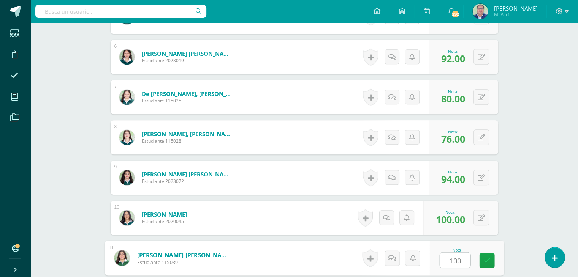
type input "100"
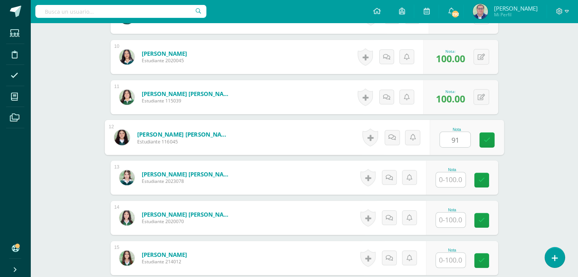
type input "91"
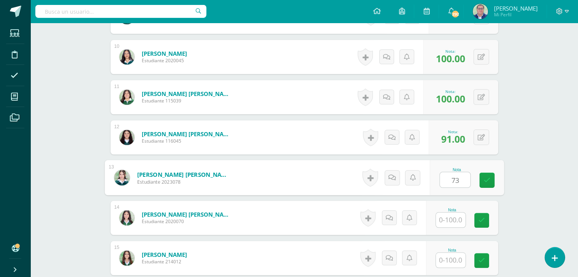
type input "73"
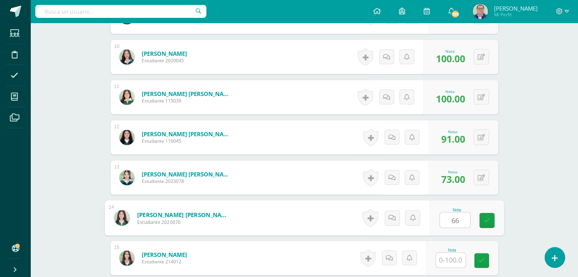
type input "66"
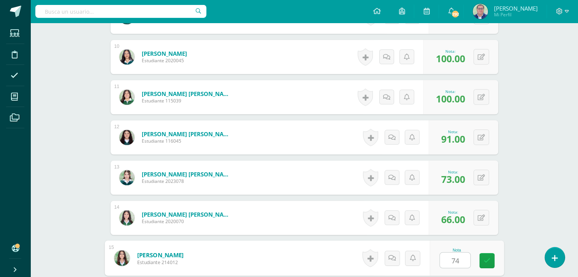
type input "74"
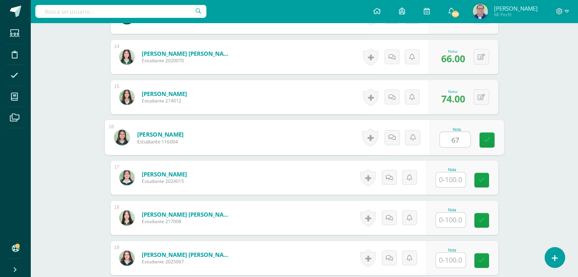
type input "67"
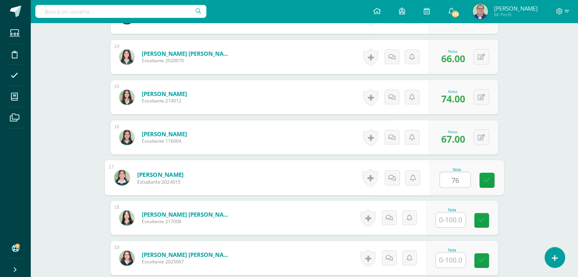
type input "76"
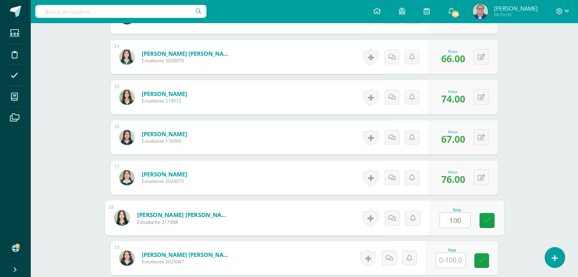
type input "100"
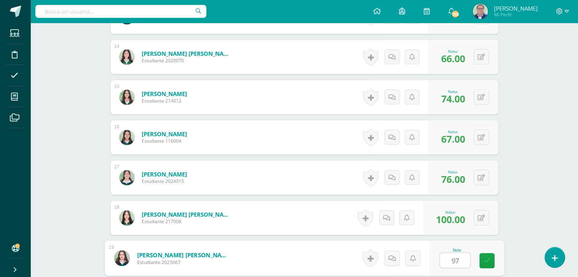
type input "97"
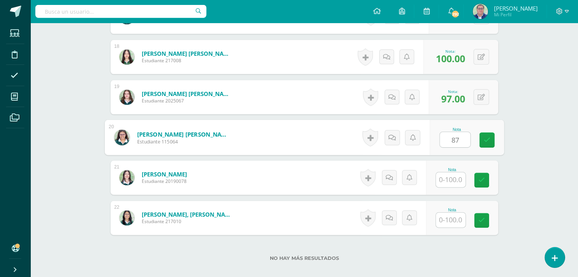
type input "87"
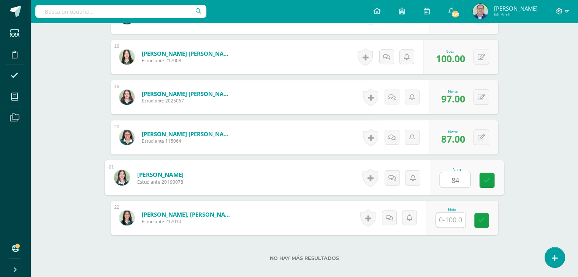
type input "84"
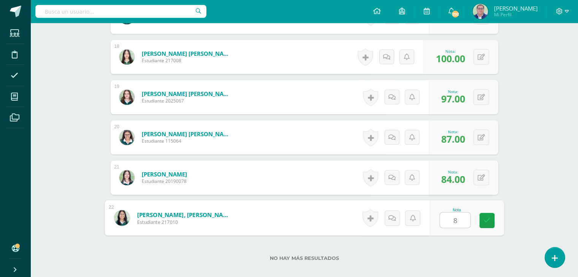
type input "86"
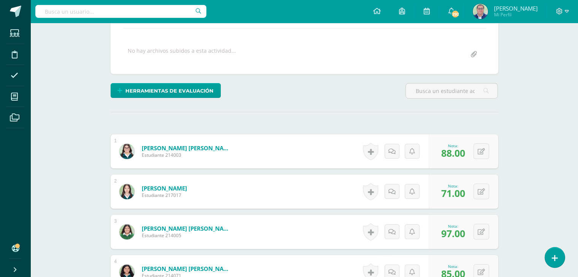
scroll to position [111, 0]
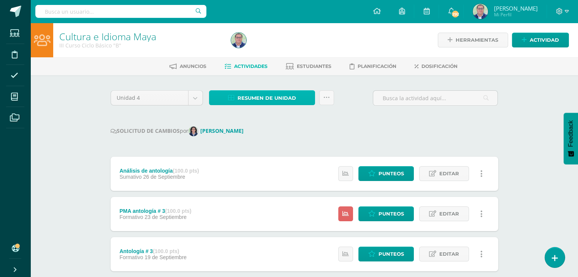
click at [275, 95] on span "Resumen de unidad" at bounding box center [267, 98] width 59 height 14
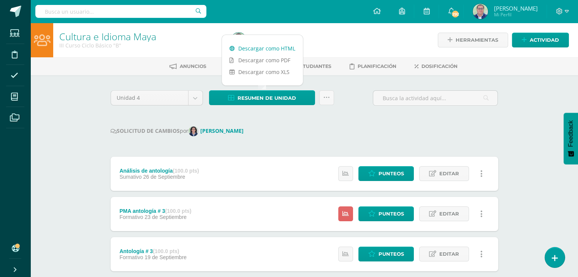
click at [265, 48] on link "Descargar como HTML" at bounding box center [262, 49] width 81 height 12
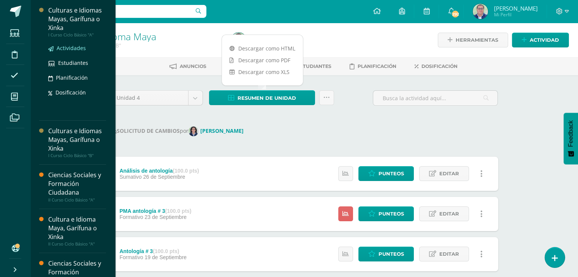
click at [67, 48] on span "Actividades" at bounding box center [71, 47] width 29 height 7
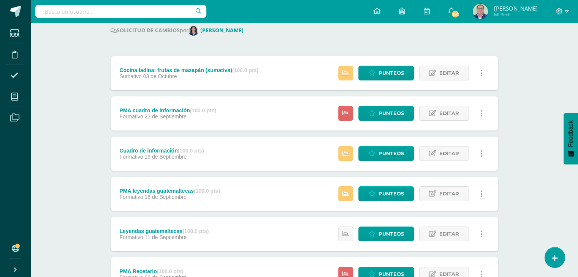
scroll to position [114, 0]
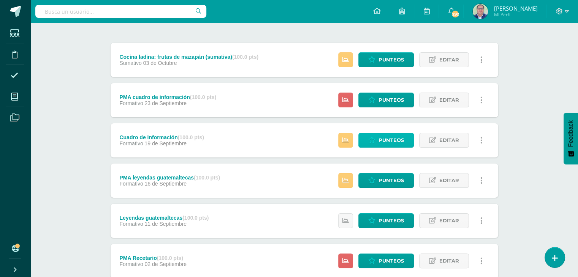
click at [386, 138] on span "Punteos" at bounding box center [391, 140] width 25 height 14
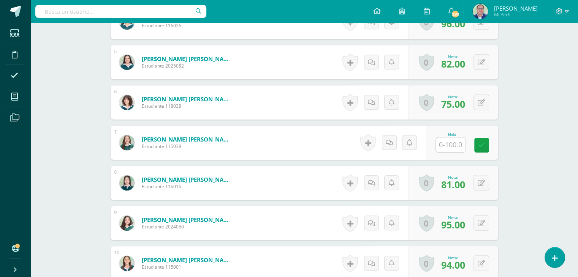
scroll to position [380, 0]
click at [450, 143] on input "text" at bounding box center [451, 144] width 30 height 15
type input "80"
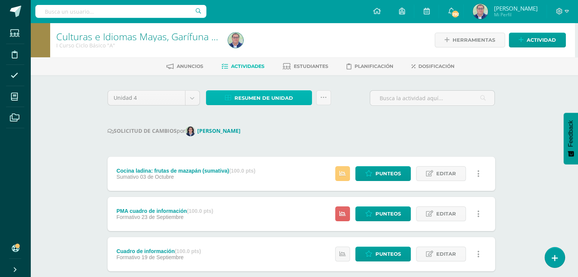
click at [275, 99] on span "Resumen de unidad" at bounding box center [264, 98] width 59 height 14
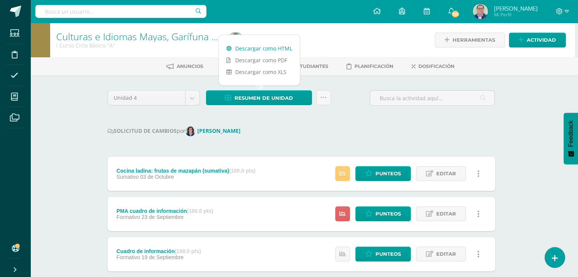
click at [264, 49] on link "Descargar como HTML" at bounding box center [259, 49] width 81 height 12
click at [356, 116] on div "Unidad 4 Unidad 1 Unidad 2 Unidad 3 Unidad 4 Resumen de unidad Subir actividade…" at bounding box center [302, 279] width 394 height 378
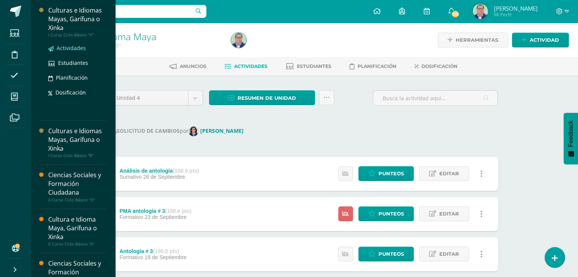
click at [70, 48] on span "Actividades" at bounding box center [71, 47] width 29 height 7
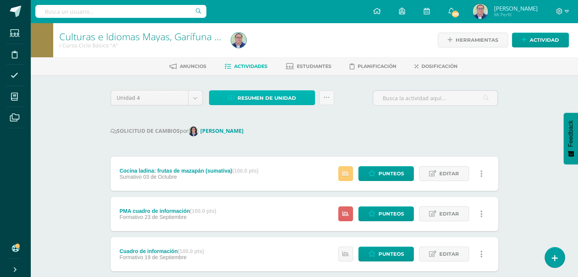
click at [287, 100] on span "Resumen de unidad" at bounding box center [267, 98] width 59 height 14
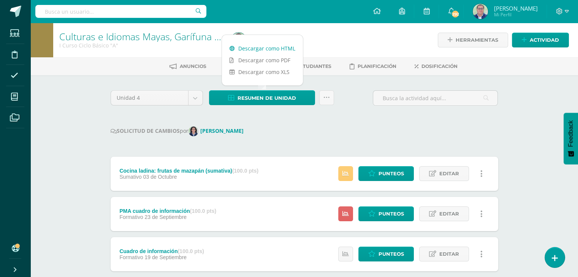
click at [279, 49] on link "Descargar como HTML" at bounding box center [262, 49] width 81 height 12
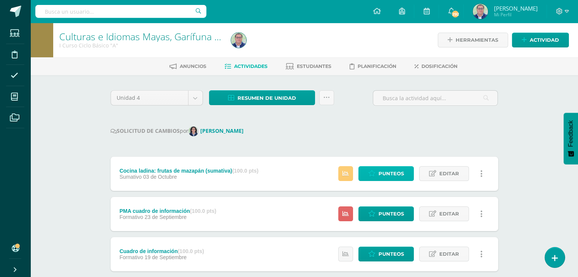
click at [379, 173] on span "Punteos" at bounding box center [391, 174] width 25 height 14
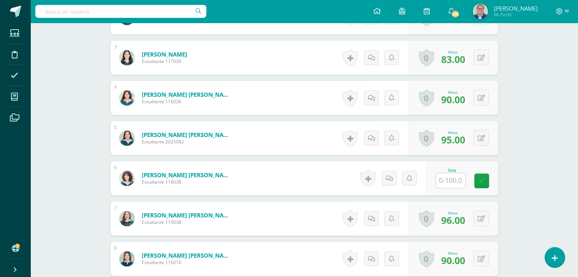
scroll to position [304, 0]
click at [448, 179] on input "text" at bounding box center [455, 180] width 30 height 15
type input "84"
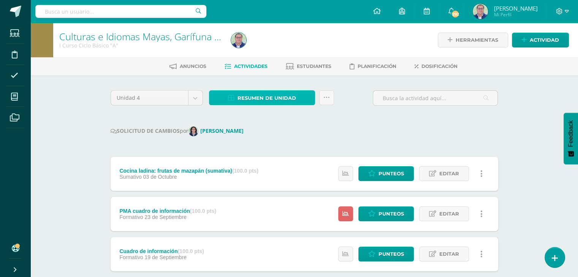
click at [267, 97] on span "Resumen de unidad" at bounding box center [267, 98] width 59 height 14
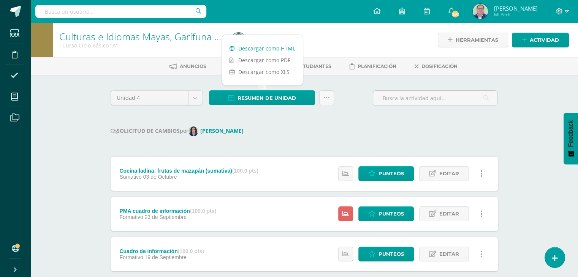
click at [270, 48] on link "Descargar como HTML" at bounding box center [262, 49] width 81 height 12
click at [323, 98] on icon at bounding box center [326, 98] width 6 height 6
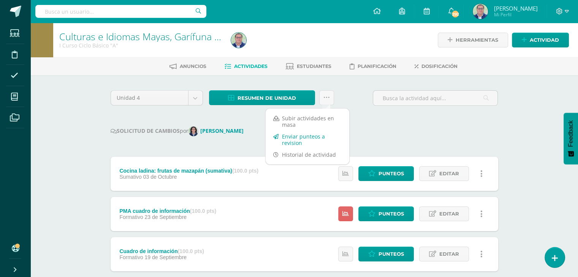
click at [311, 138] on link "Enviar punteos a revision" at bounding box center [308, 140] width 84 height 18
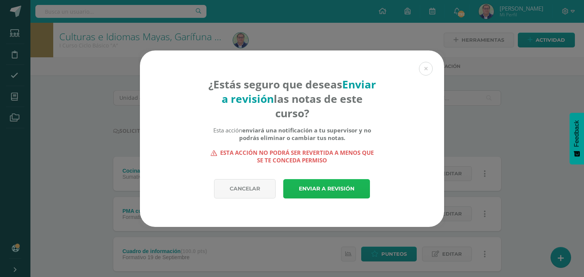
click at [323, 187] on link "Enviar a revisión" at bounding box center [326, 188] width 87 height 19
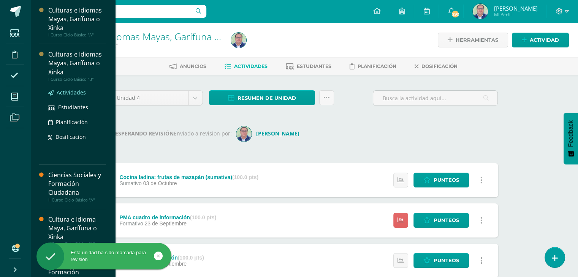
click at [67, 93] on span "Actividades" at bounding box center [71, 92] width 29 height 7
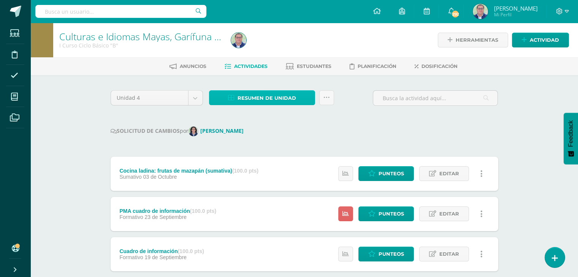
click at [302, 99] on link "Resumen de unidad" at bounding box center [262, 97] width 106 height 15
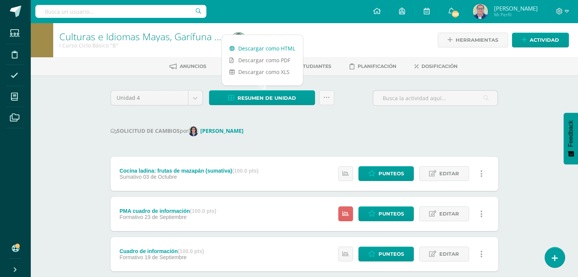
click at [280, 49] on link "Descargar como HTML" at bounding box center [262, 49] width 81 height 12
click at [325, 95] on icon at bounding box center [326, 98] width 6 height 6
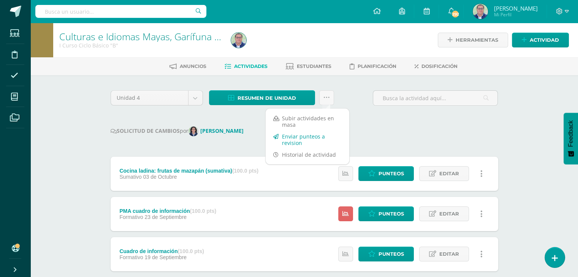
click at [301, 140] on link "Enviar punteos a revision" at bounding box center [308, 140] width 84 height 18
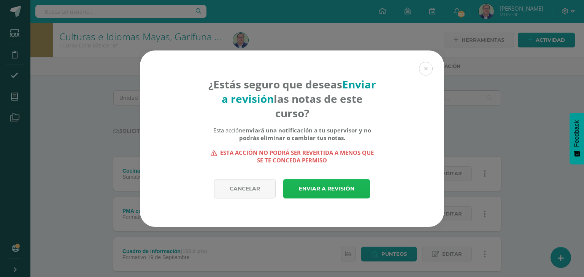
click at [317, 190] on link "Enviar a revisión" at bounding box center [326, 188] width 87 height 19
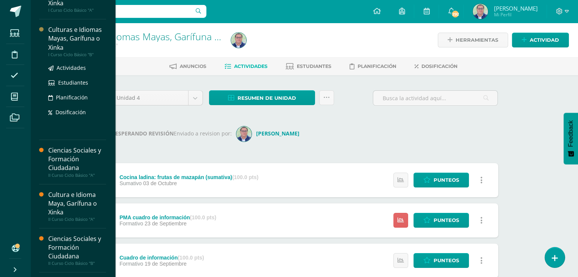
scroll to position [38, 0]
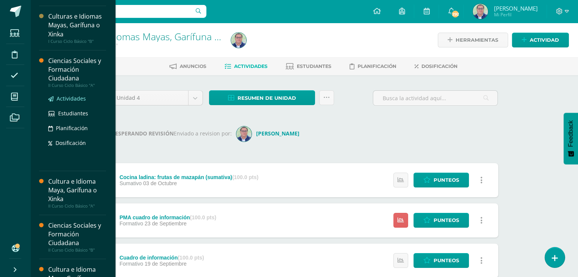
click at [72, 98] on span "Actividades" at bounding box center [71, 98] width 29 height 7
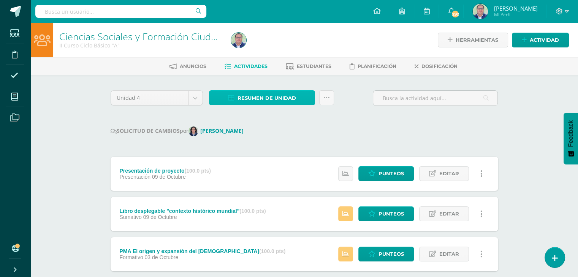
click at [261, 97] on span "Resumen de unidad" at bounding box center [267, 98] width 59 height 14
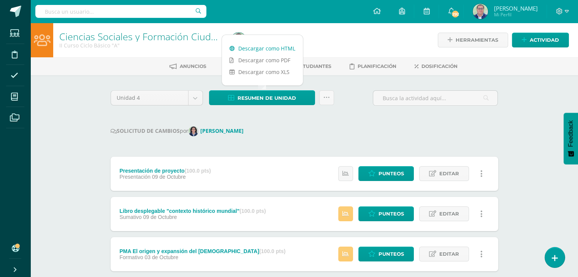
click at [265, 46] on link "Descargar como HTML" at bounding box center [262, 49] width 81 height 12
click at [333, 101] on link at bounding box center [326, 97] width 15 height 15
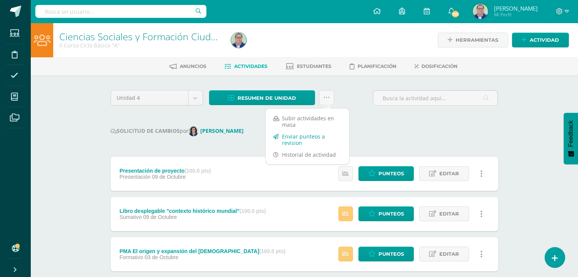
click at [304, 140] on link "Enviar punteos a revision" at bounding box center [308, 140] width 84 height 18
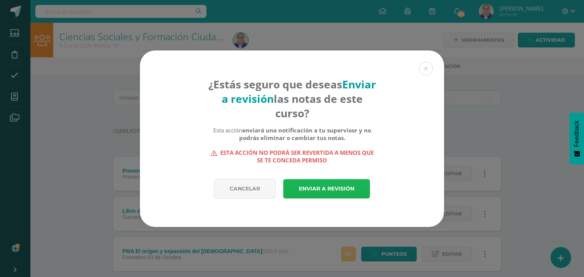
click at [316, 189] on link "Enviar a revisión" at bounding box center [326, 188] width 87 height 19
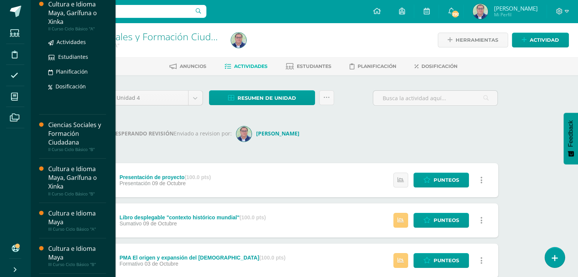
scroll to position [152, 0]
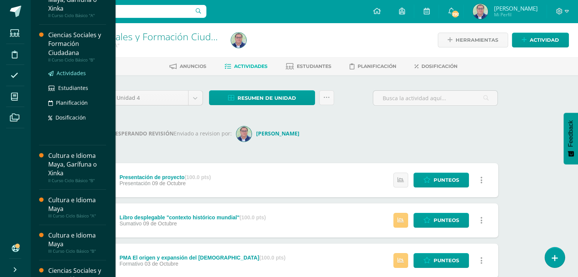
click at [65, 73] on span "Actividades" at bounding box center [71, 73] width 29 height 7
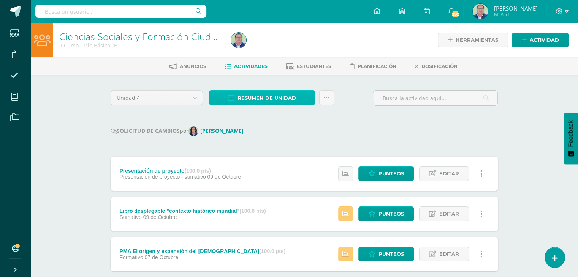
click at [272, 100] on span "Resumen de unidad" at bounding box center [267, 98] width 59 height 14
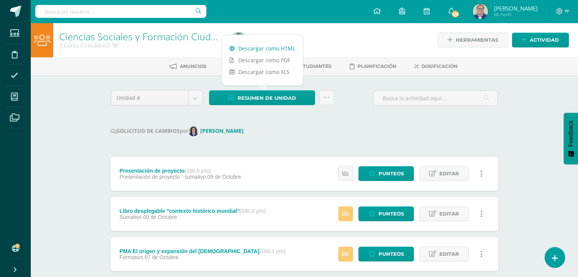
click at [266, 49] on link "Descargar como HTML" at bounding box center [262, 49] width 81 height 12
click at [324, 98] on icon at bounding box center [326, 98] width 6 height 6
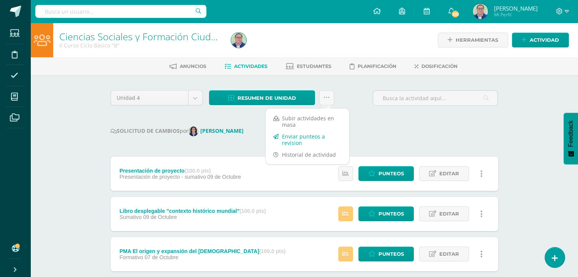
click at [298, 137] on link "Enviar punteos a revision" at bounding box center [308, 140] width 84 height 18
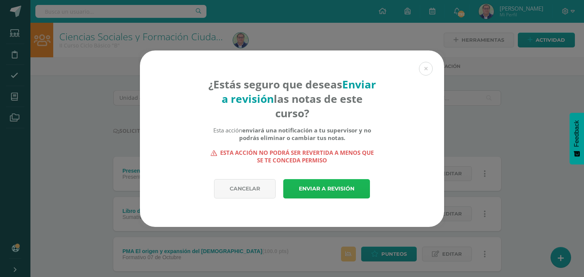
click at [311, 186] on link "Enviar a revisión" at bounding box center [326, 188] width 87 height 19
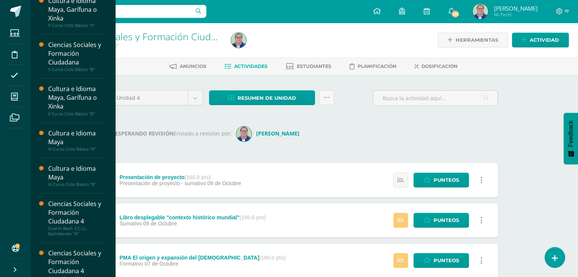
scroll to position [223, 0]
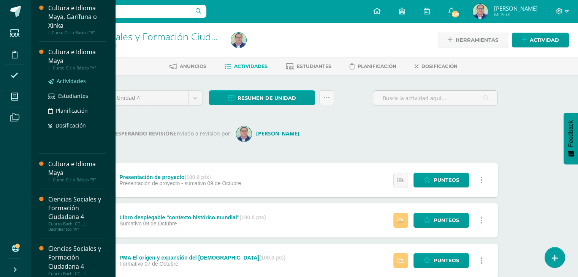
click at [70, 79] on span "Actividades" at bounding box center [71, 81] width 29 height 7
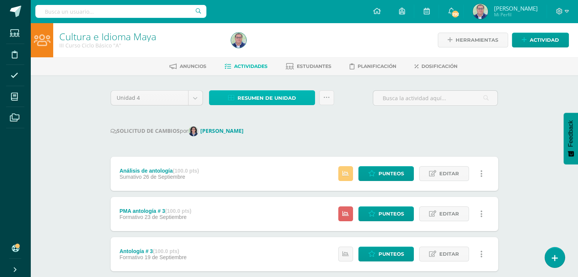
click at [258, 99] on span "Resumen de unidad" at bounding box center [267, 98] width 59 height 14
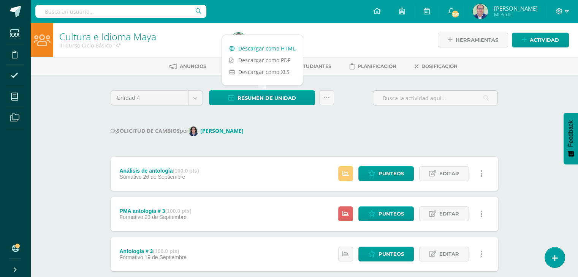
click at [260, 47] on link "Descargar como HTML" at bounding box center [262, 49] width 81 height 12
click at [398, 175] on span "Punteos" at bounding box center [391, 174] width 25 height 14
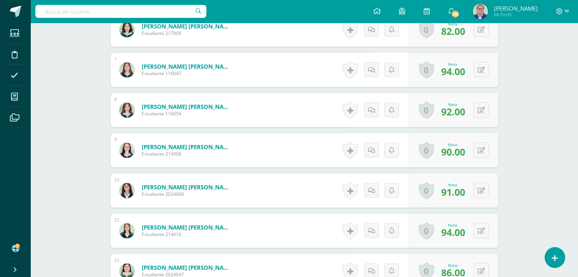
scroll to position [533, 0]
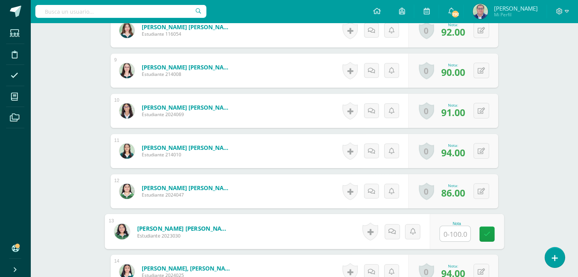
click at [452, 236] on input "text" at bounding box center [455, 234] width 30 height 15
type input "81"
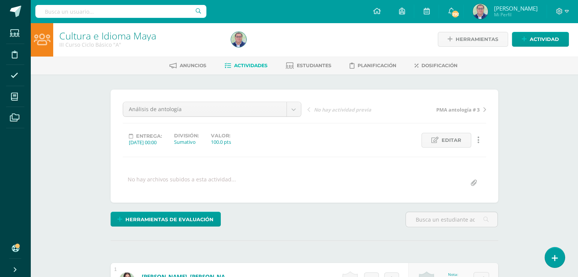
scroll to position [0, 0]
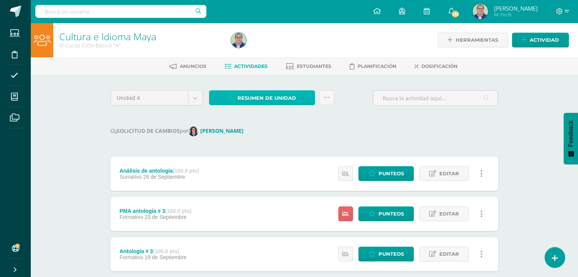
click at [278, 100] on span "Resumen de unidad" at bounding box center [267, 98] width 59 height 14
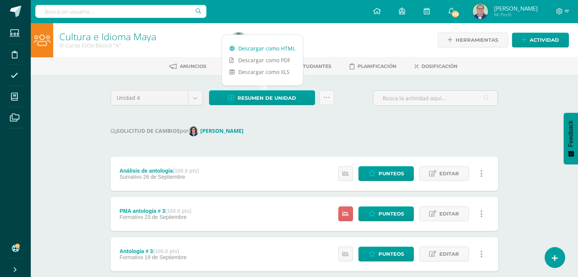
click at [269, 48] on link "Descargar como HTML" at bounding box center [262, 49] width 81 height 12
click at [382, 175] on span "Punteos" at bounding box center [391, 174] width 25 height 14
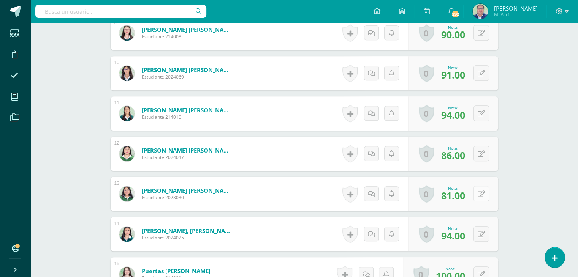
scroll to position [571, 0]
click at [479, 193] on button at bounding box center [482, 194] width 16 height 16
click at [432, 196] on input "81.00" at bounding box center [434, 196] width 30 height 15
type input "85.00"
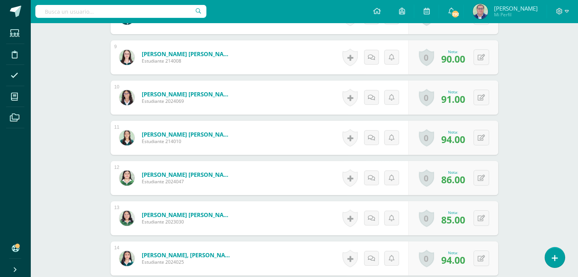
scroll to position [503, 0]
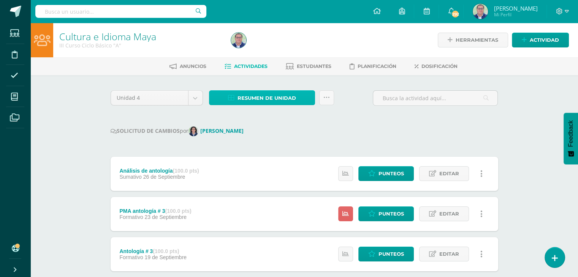
click at [273, 99] on span "Resumen de unidad" at bounding box center [267, 98] width 59 height 14
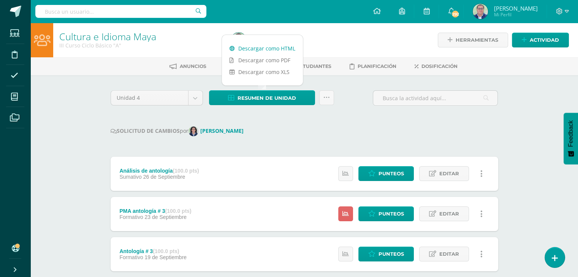
click at [270, 49] on link "Descargar como HTML" at bounding box center [262, 49] width 81 height 12
click at [328, 101] on link at bounding box center [326, 97] width 15 height 15
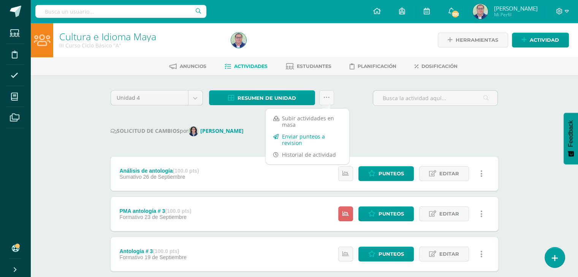
click at [306, 137] on link "Enviar punteos a revision" at bounding box center [308, 140] width 84 height 18
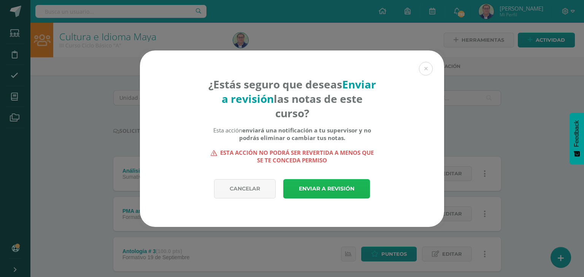
click at [324, 192] on link "Enviar a revisión" at bounding box center [326, 188] width 87 height 19
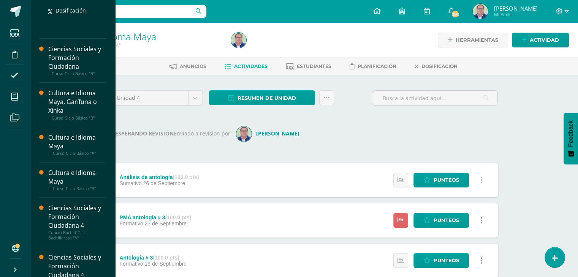
scroll to position [228, 0]
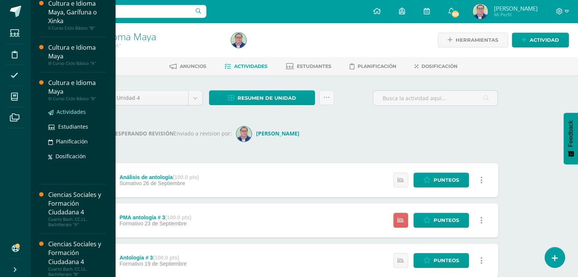
click at [76, 111] on span "Actividades" at bounding box center [71, 111] width 29 height 7
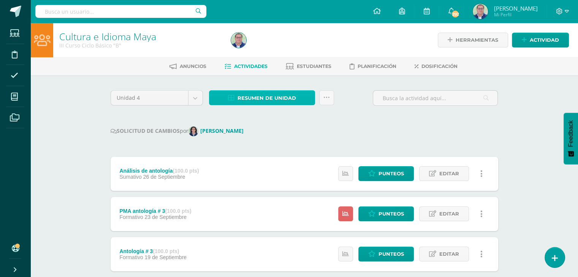
click at [264, 98] on span "Resumen de unidad" at bounding box center [267, 98] width 59 height 14
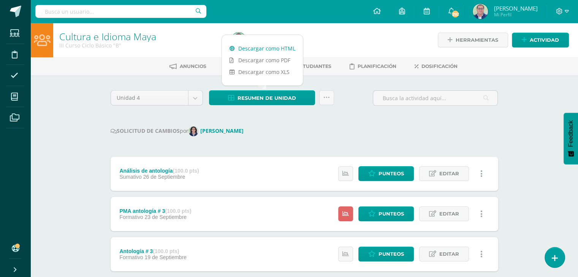
click at [263, 49] on link "Descargar como HTML" at bounding box center [262, 49] width 81 height 12
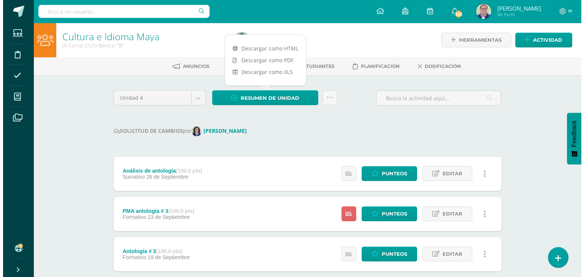
scroll to position [38, 0]
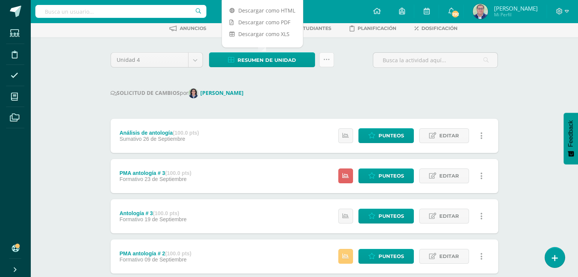
click at [328, 63] on link at bounding box center [326, 59] width 15 height 15
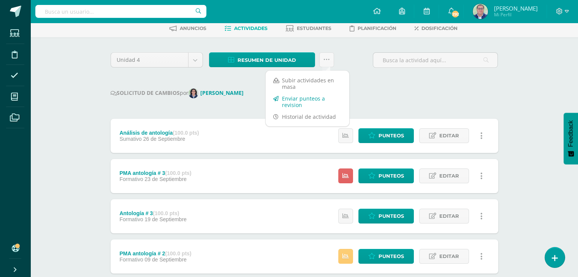
click at [298, 102] on link "Enviar punteos a revision" at bounding box center [308, 102] width 84 height 18
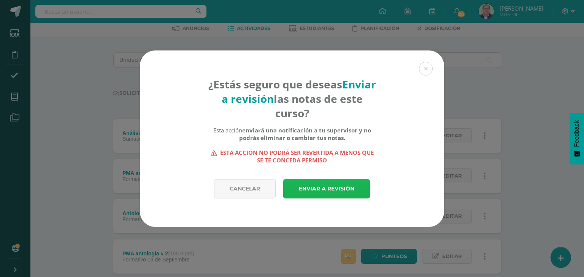
click at [318, 189] on link "Enviar a revisión" at bounding box center [326, 188] width 87 height 19
